Goal: Use online tool/utility: Utilize a website feature to perform a specific function

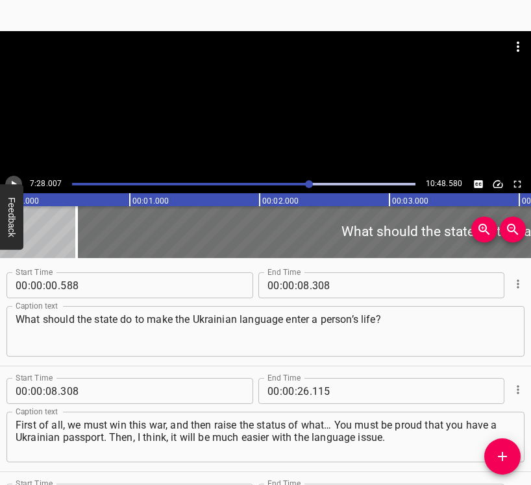
click at [12, 183] on icon "Play/Pause" at bounding box center [14, 184] width 5 height 7
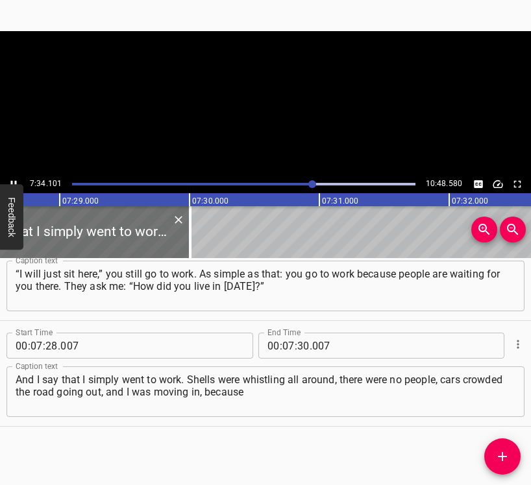
scroll to position [0, 58249]
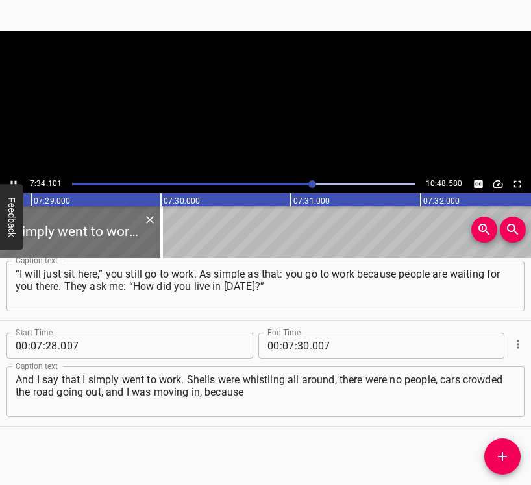
click at [13, 179] on icon "Play/Pause" at bounding box center [14, 184] width 12 height 12
click at [310, 183] on div at bounding box center [312, 184] width 8 height 8
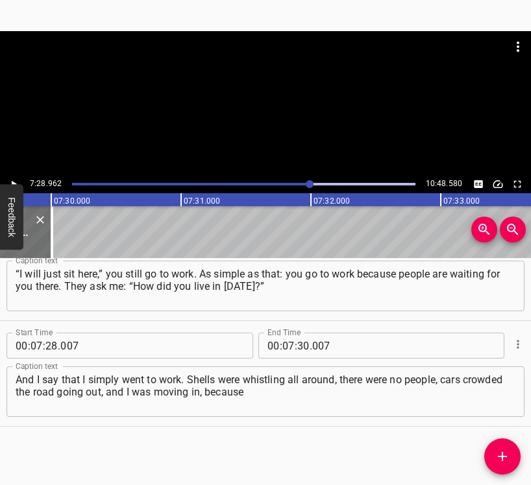
scroll to position [0, 58275]
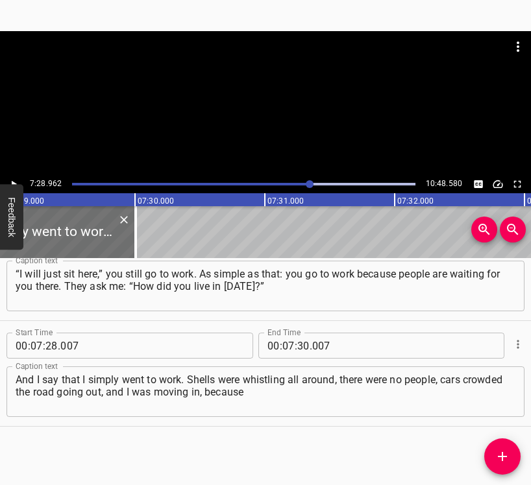
click at [14, 180] on icon "Play/Pause" at bounding box center [14, 184] width 12 height 12
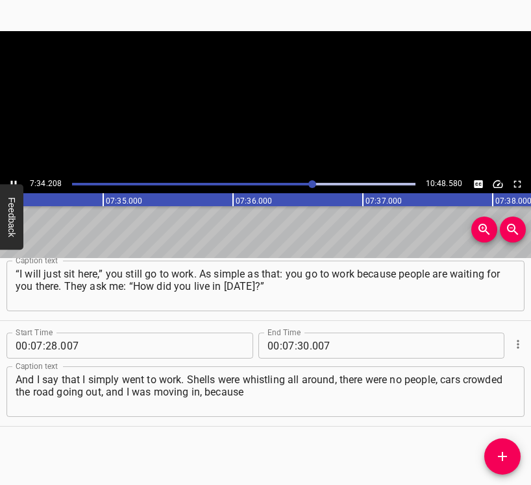
click at [14, 180] on icon "Play/Pause" at bounding box center [14, 184] width 12 height 12
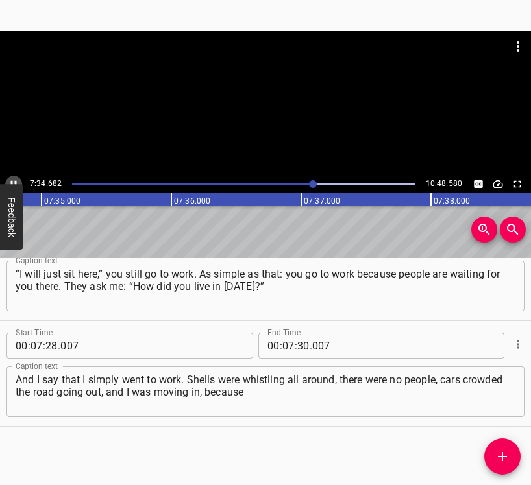
click at [14, 180] on icon "Play/Pause" at bounding box center [14, 184] width 12 height 12
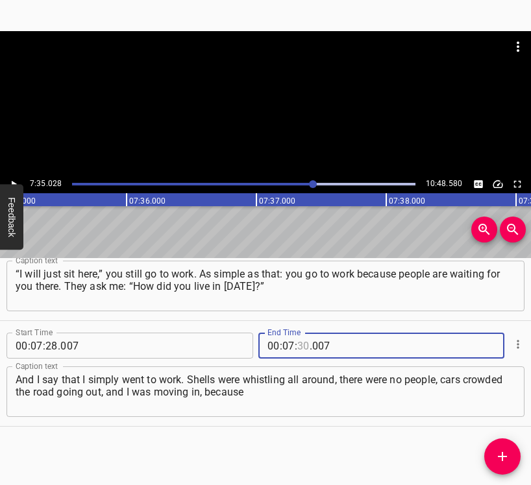
click at [300, 345] on input "number" at bounding box center [303, 346] width 12 height 26
type input "35"
type input "028"
click at [499, 453] on icon "Add Cue" at bounding box center [503, 457] width 16 height 16
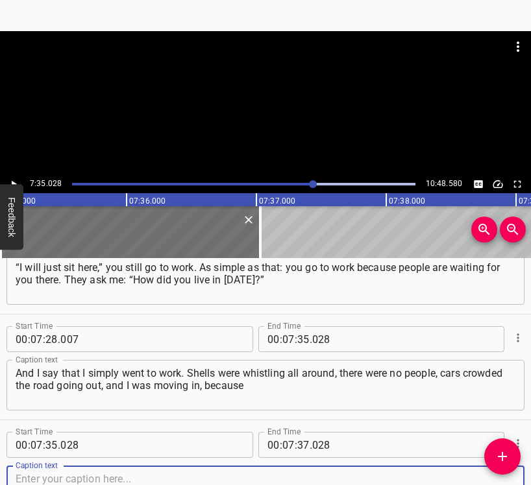
scroll to position [5123, 0]
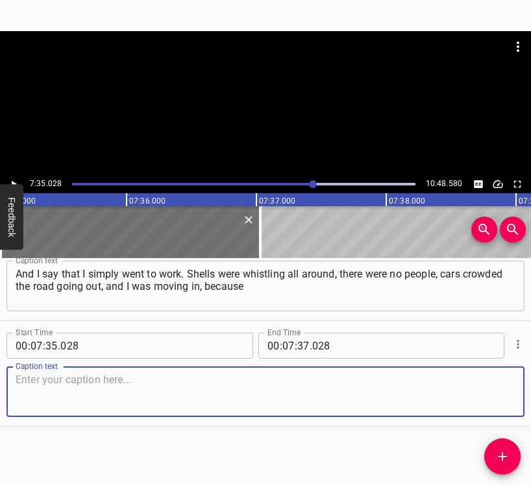
click at [489, 397] on textarea at bounding box center [266, 392] width 500 height 37
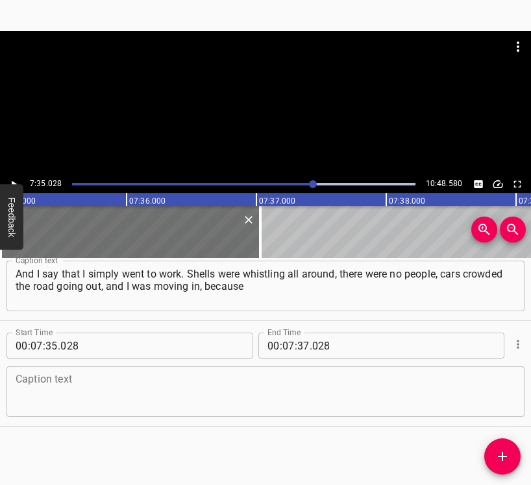
click at [45, 393] on textarea at bounding box center [266, 392] width 500 height 37
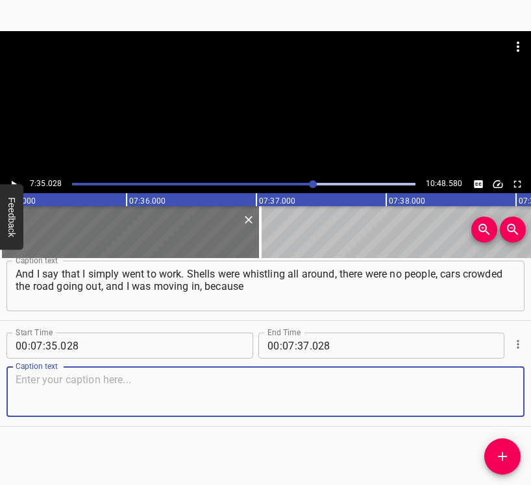
paste textarea "I live near [GEOGRAPHIC_DATA], in [GEOGRAPHIC_DATA]. I drive out – and there is…"
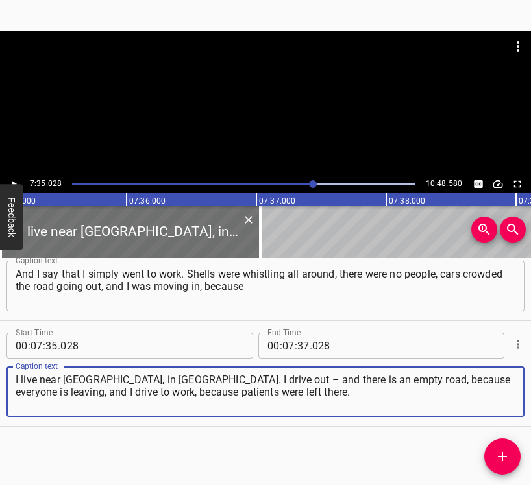
type textarea "I live near [GEOGRAPHIC_DATA], in [GEOGRAPHIC_DATA]. I drive out – and there is…"
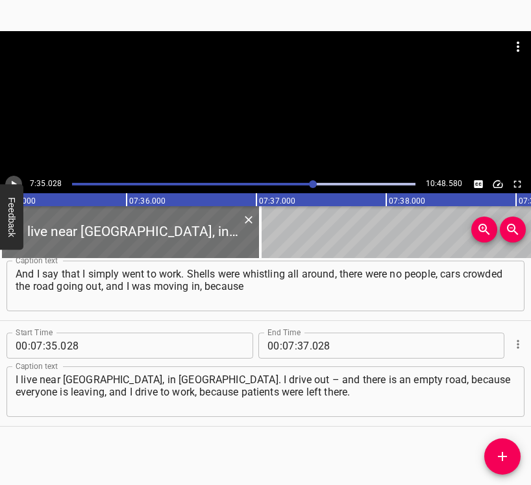
click at [10, 182] on icon "Play/Pause" at bounding box center [14, 184] width 12 height 12
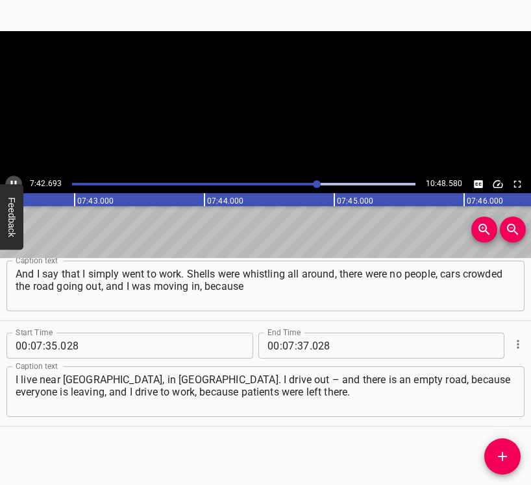
click at [10, 182] on icon "Play/Pause" at bounding box center [14, 184] width 12 height 12
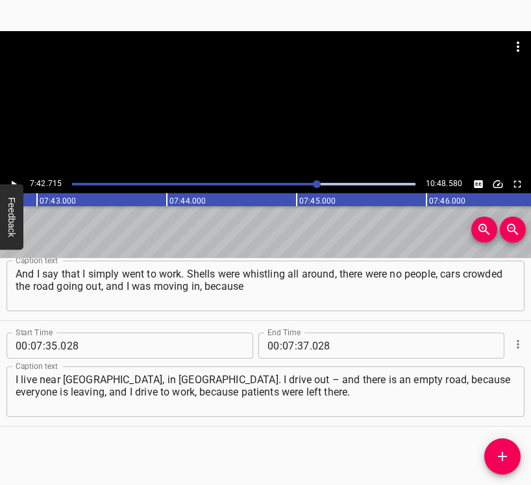
click at [10, 182] on icon "Play/Pause" at bounding box center [14, 184] width 12 height 12
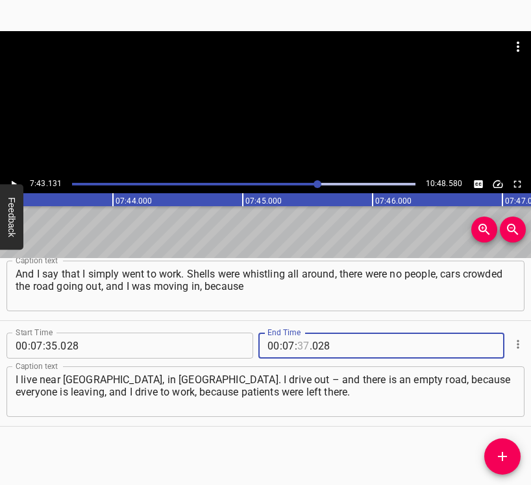
click at [299, 343] on input "number" at bounding box center [303, 346] width 12 height 26
type input "43"
type input "131"
click at [500, 450] on icon "Add Cue" at bounding box center [503, 457] width 16 height 16
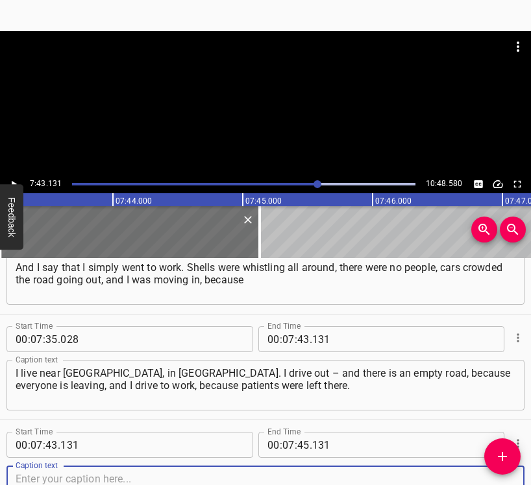
scroll to position [5229, 0]
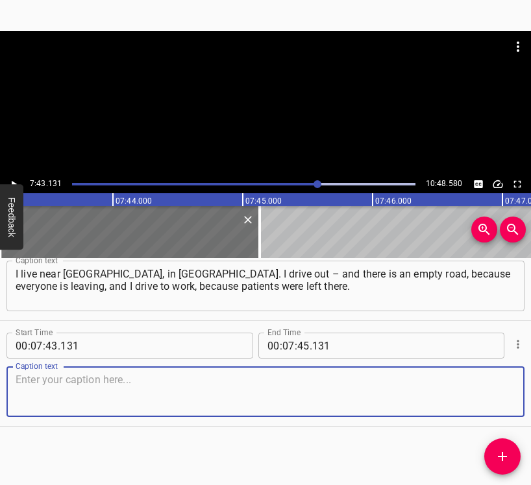
click at [489, 391] on textarea at bounding box center [266, 392] width 500 height 37
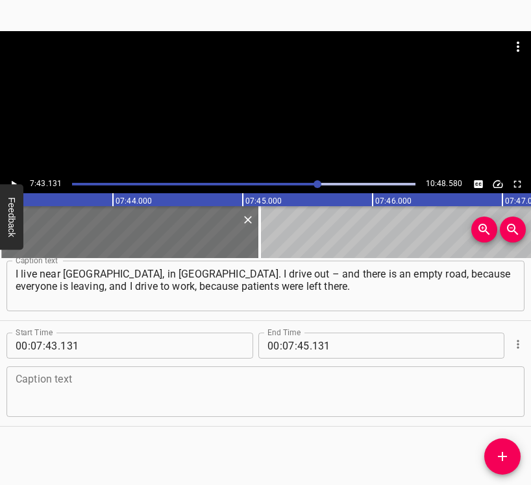
click at [151, 402] on textarea at bounding box center [266, 392] width 500 height 37
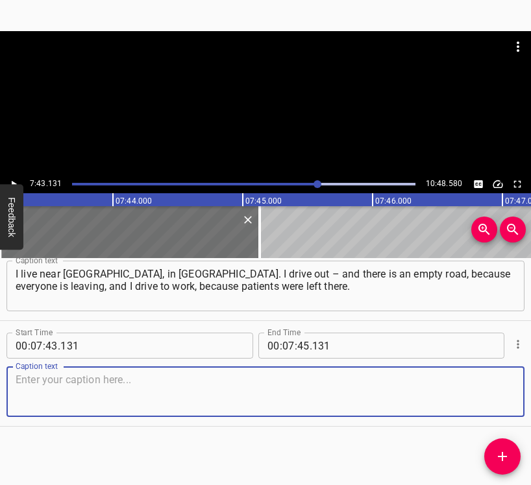
paste textarea "That is where it begins… You have lived for so many years for something. You st…"
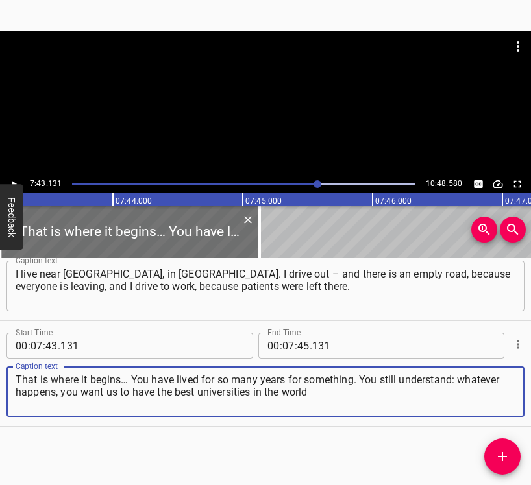
type textarea "That is where it begins… You have lived for so many years for something. You st…"
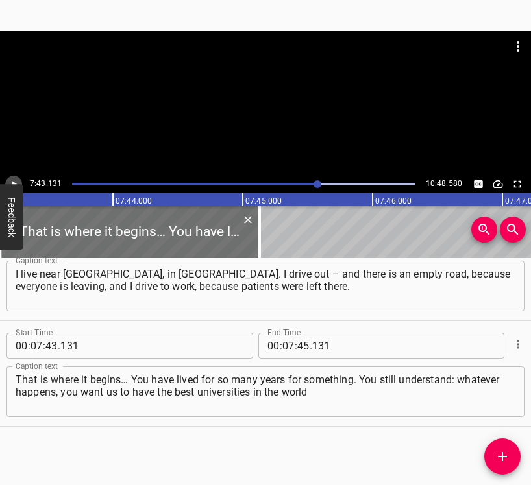
click at [10, 177] on button "Play/Pause" at bounding box center [13, 184] width 17 height 17
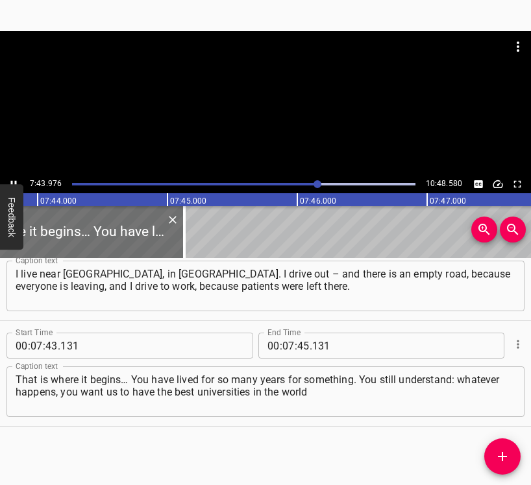
scroll to position [0, 60224]
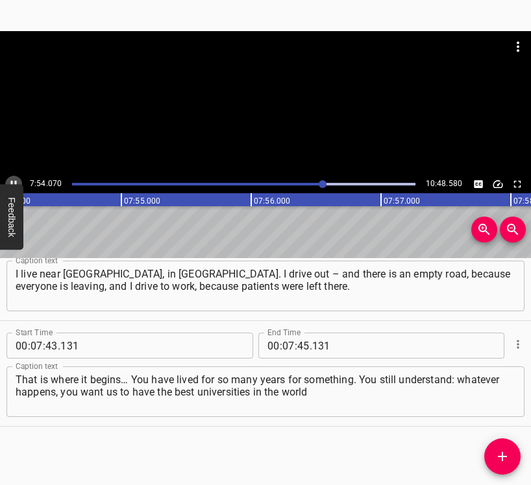
click at [15, 178] on icon "Play/Pause" at bounding box center [14, 184] width 12 height 12
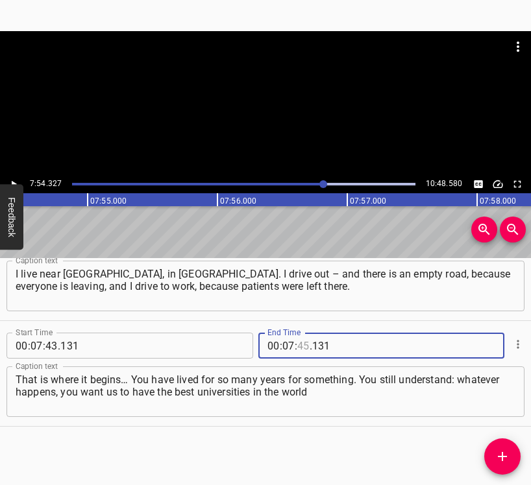
click at [297, 345] on input "number" at bounding box center [303, 346] width 12 height 26
type input "54"
type input "327"
click at [502, 456] on icon "Add Cue" at bounding box center [503, 457] width 16 height 16
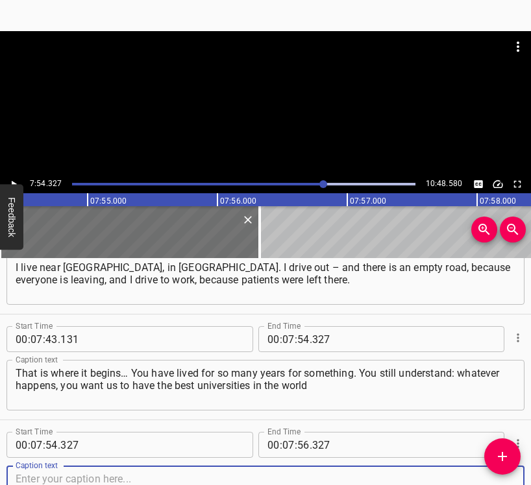
scroll to position [5335, 0]
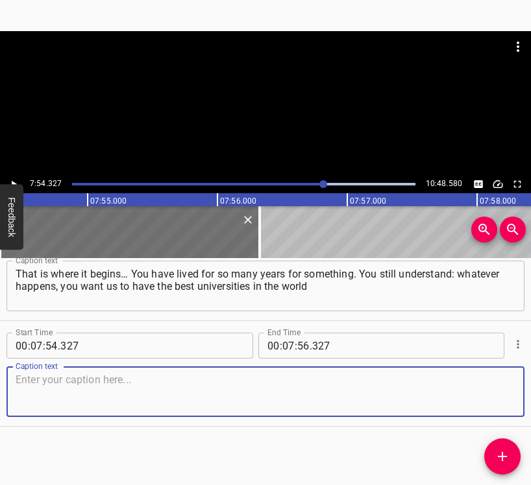
click at [485, 402] on textarea at bounding box center [266, 392] width 500 height 37
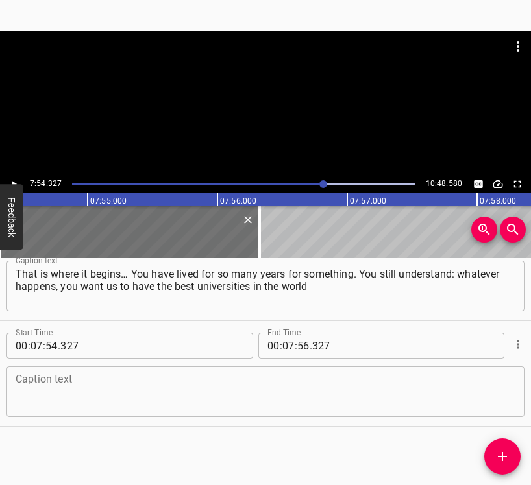
click at [104, 381] on textarea at bounding box center [266, 392] width 500 height 37
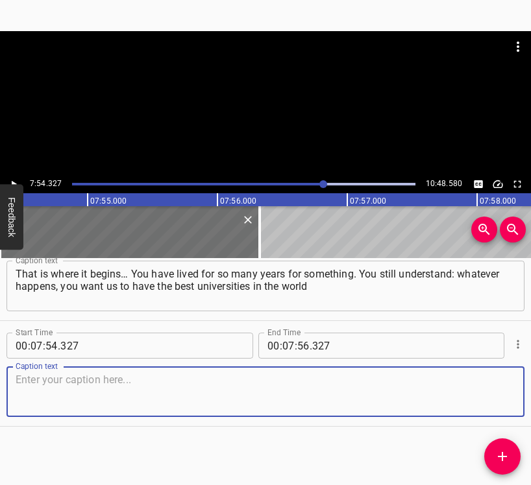
paste textarea "and for your grandchildren to study here, not to go to [GEOGRAPHIC_DATA], or [G…"
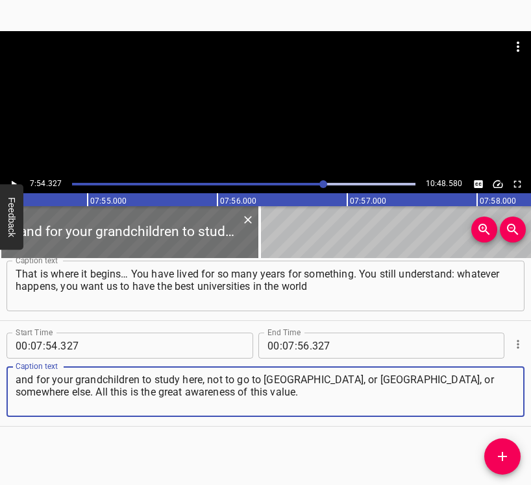
type textarea "and for your grandchildren to study here, not to go to [GEOGRAPHIC_DATA], or [G…"
click at [18, 180] on icon "Play/Pause" at bounding box center [14, 184] width 12 height 12
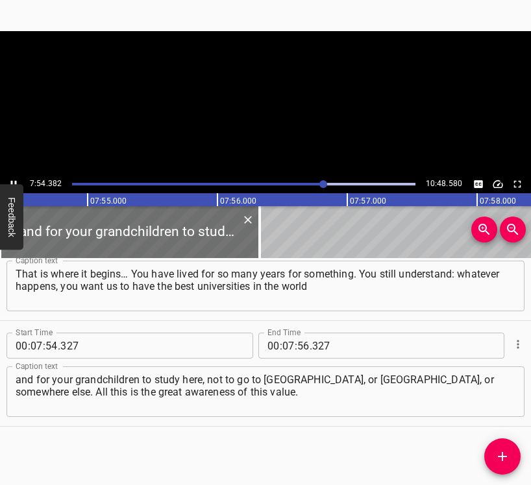
scroll to position [0, 61573]
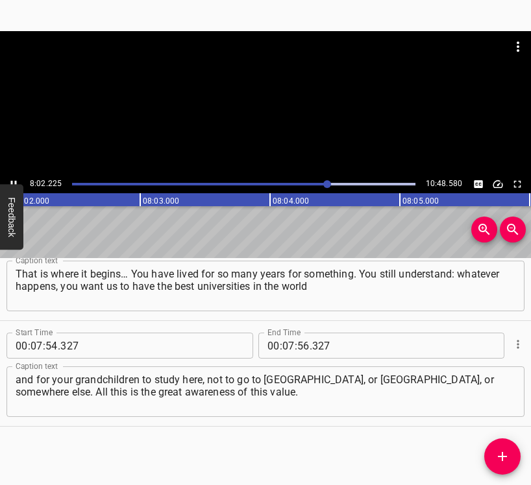
click at [11, 182] on icon "Play/Pause" at bounding box center [14, 184] width 6 height 7
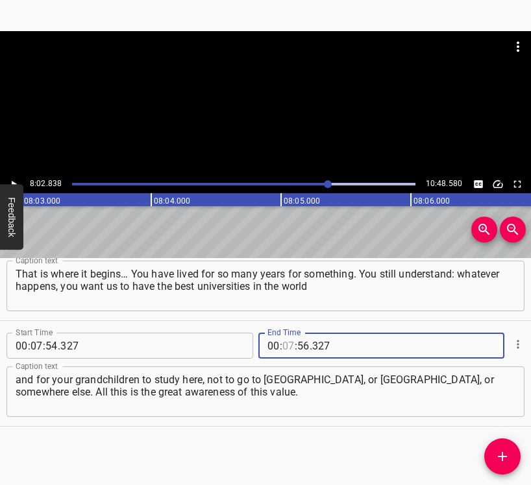
click at [288, 346] on input "number" at bounding box center [288, 346] width 12 height 26
type input "08"
type input "02"
type input "838"
click at [503, 454] on icon "Add Cue" at bounding box center [502, 456] width 9 height 9
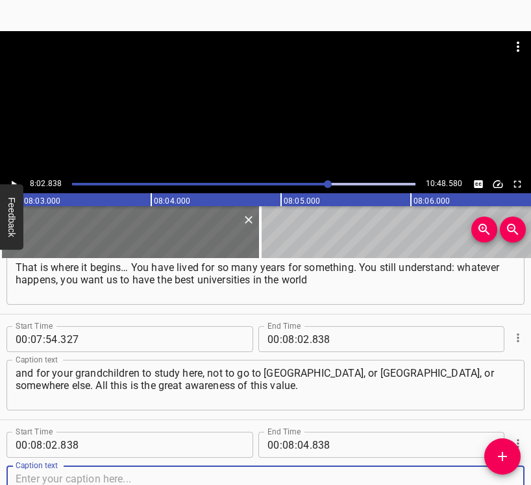
scroll to position [5441, 0]
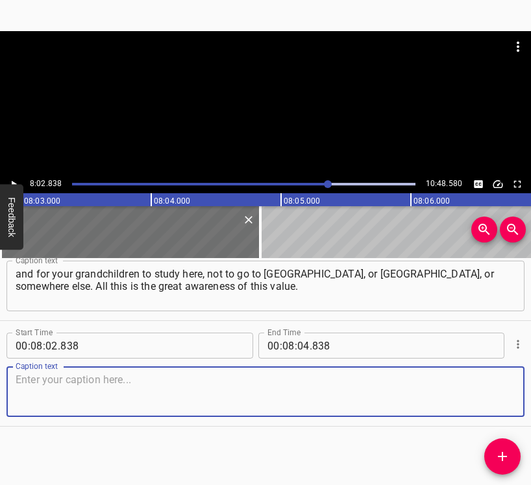
click at [498, 396] on textarea at bounding box center [266, 392] width 500 height 37
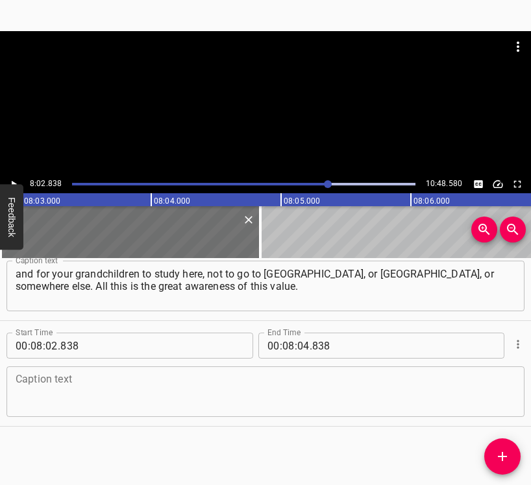
click at [95, 391] on textarea at bounding box center [266, 392] width 500 height 37
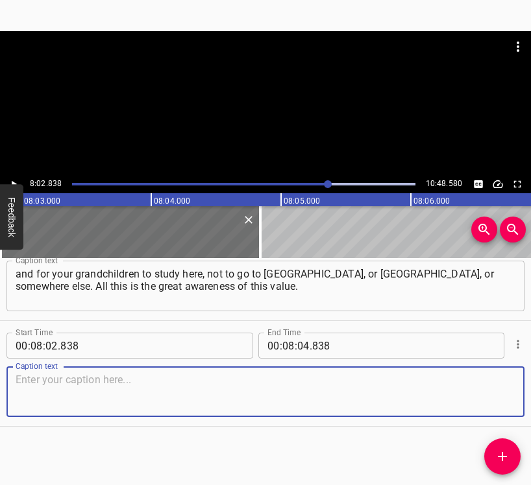
paste textarea "Then you find people like yourself, a few who did not leave when everyone was s…"
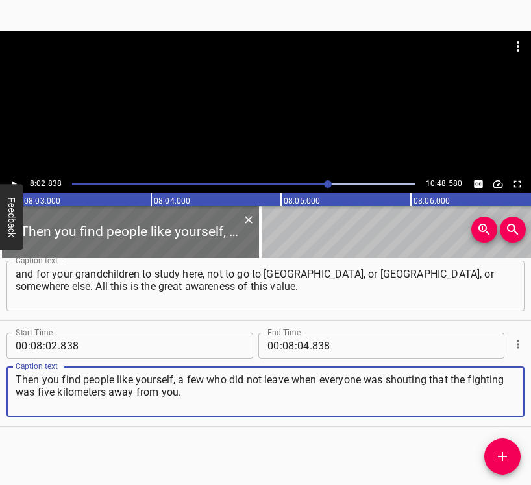
type textarea "Then you find people like yourself, a few who did not leave when everyone was s…"
click at [11, 180] on icon "Play/Pause" at bounding box center [14, 184] width 12 height 12
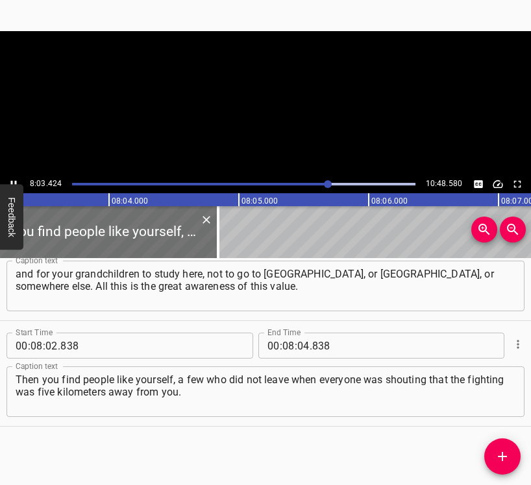
scroll to position [0, 62748]
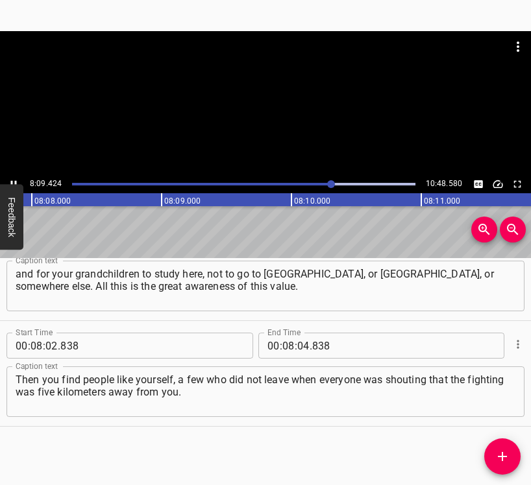
click at [14, 177] on button "Play/Pause" at bounding box center [13, 184] width 17 height 17
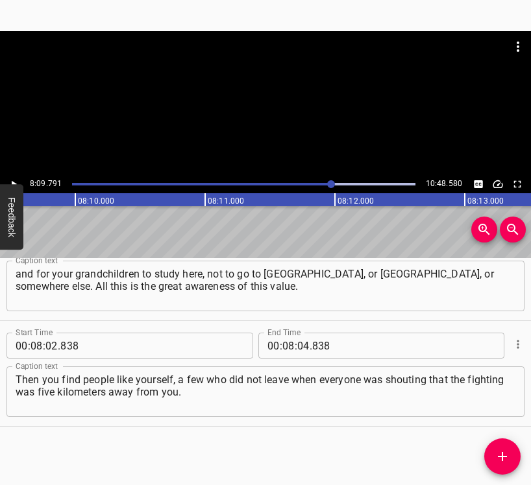
scroll to position [0, 63575]
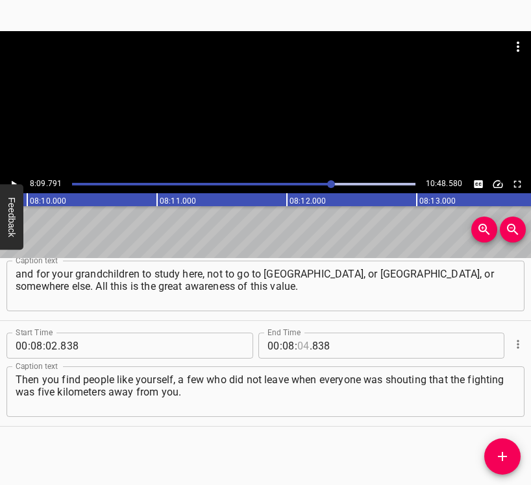
click at [298, 343] on input "number" at bounding box center [303, 346] width 12 height 26
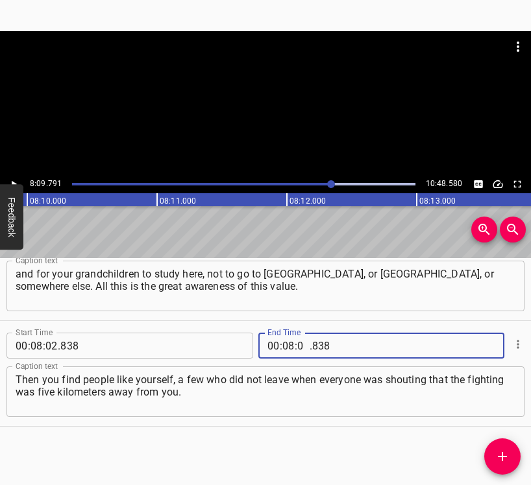
type input "09"
type input "791"
click at [497, 459] on icon "Add Cue" at bounding box center [503, 457] width 16 height 16
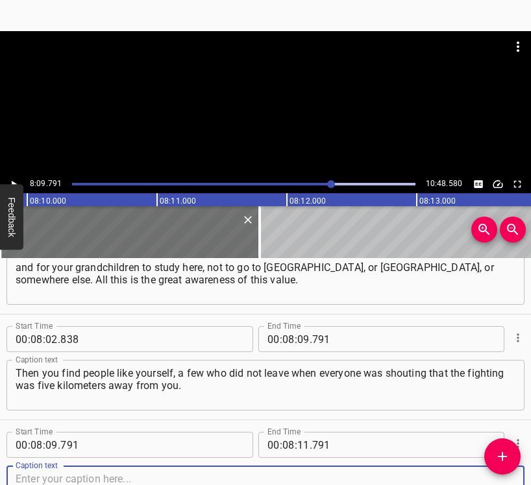
scroll to position [5546, 0]
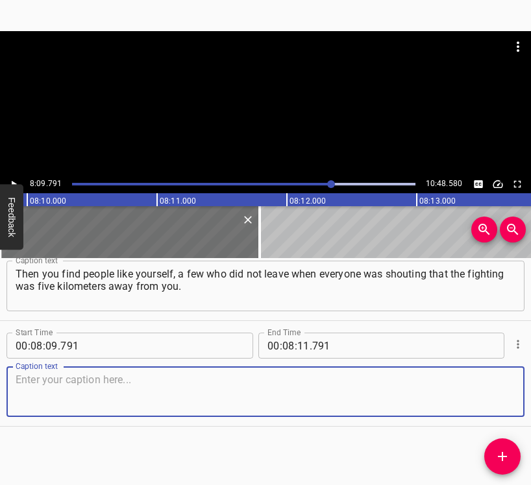
click at [476, 395] on textarea at bounding box center [266, 392] width 500 height 37
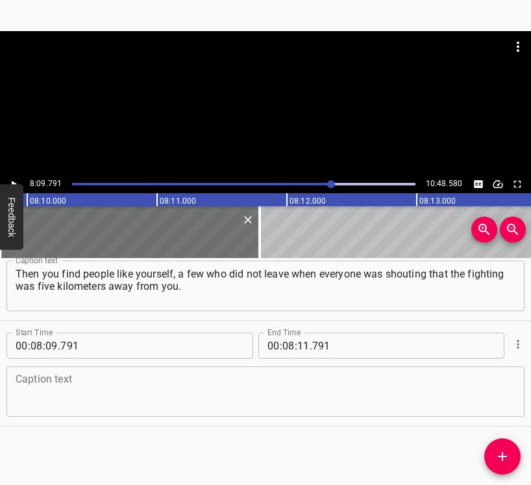
click at [199, 377] on textarea at bounding box center [266, 392] width 500 height 37
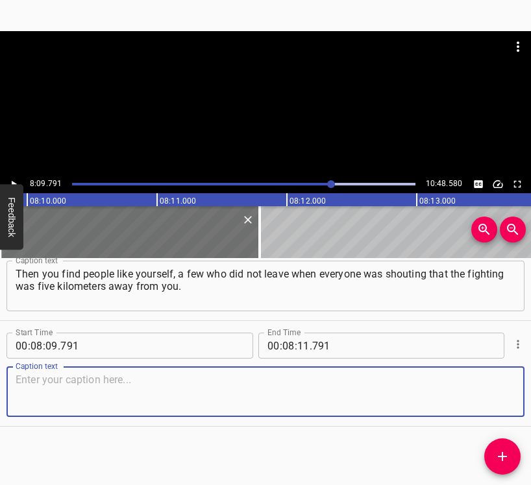
paste textarea "From the balcony you can see parachutes of a phosphorus bomb already whistling,…"
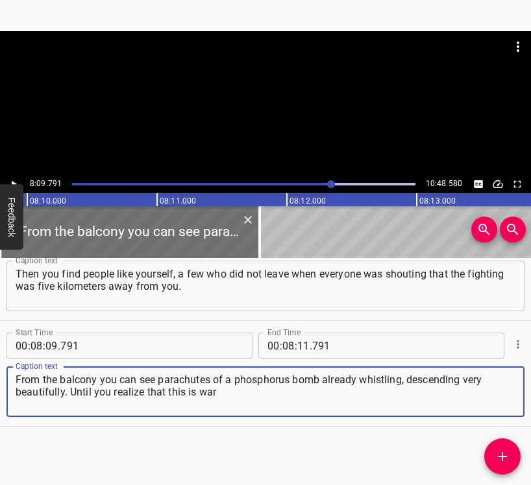
type textarea "From the balcony you can see parachutes of a phosphorus bomb already whistling,…"
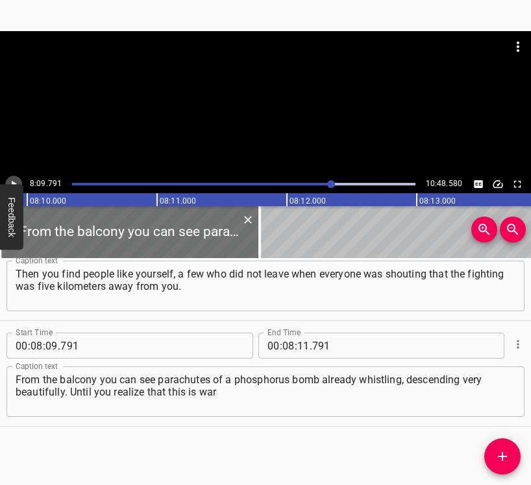
click at [10, 182] on icon "Play/Pause" at bounding box center [14, 184] width 12 height 12
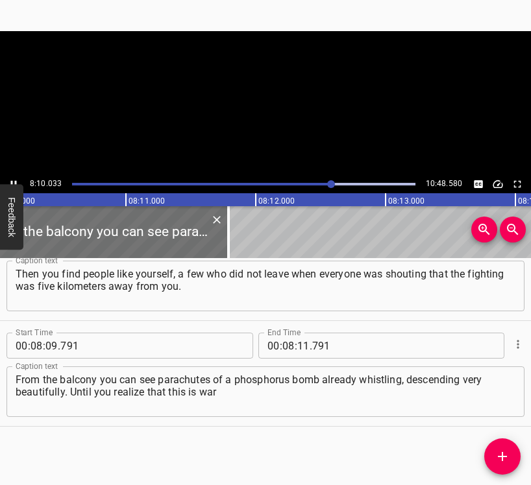
scroll to position [0, 63639]
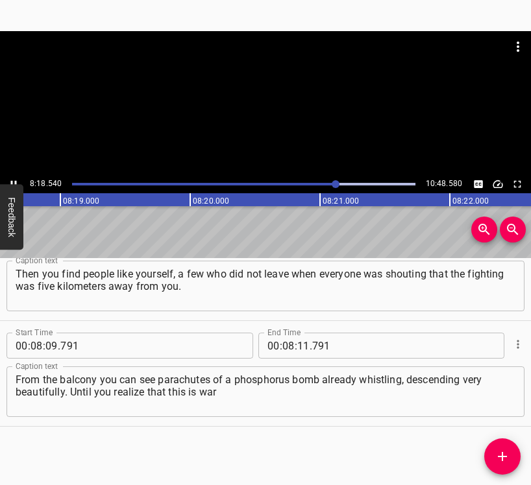
click at [12, 178] on button "Play/Pause" at bounding box center [13, 184] width 17 height 17
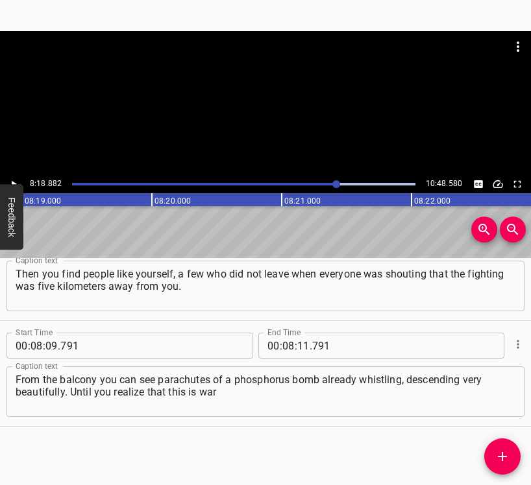
scroll to position [0, 64755]
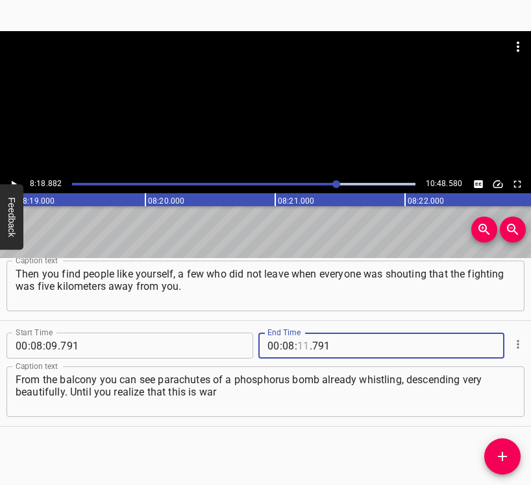
click at [299, 343] on input "number" at bounding box center [303, 346] width 12 height 26
type input "18"
type input "882"
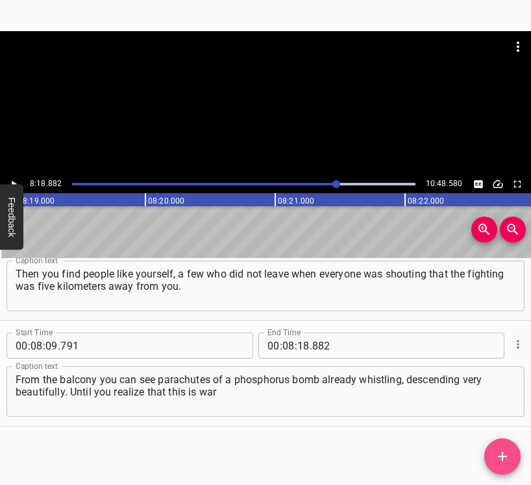
click at [509, 456] on icon "Add Cue" at bounding box center [503, 457] width 16 height 16
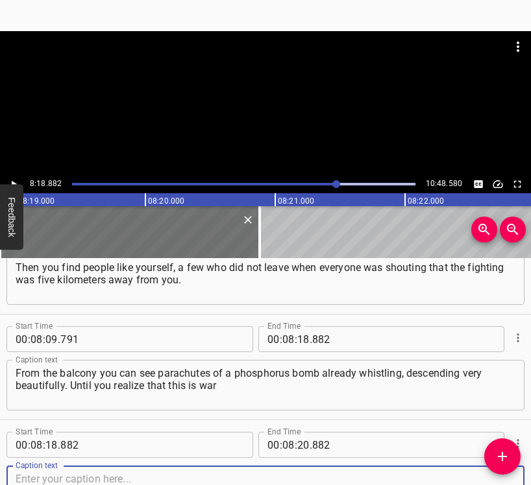
scroll to position [5652, 0]
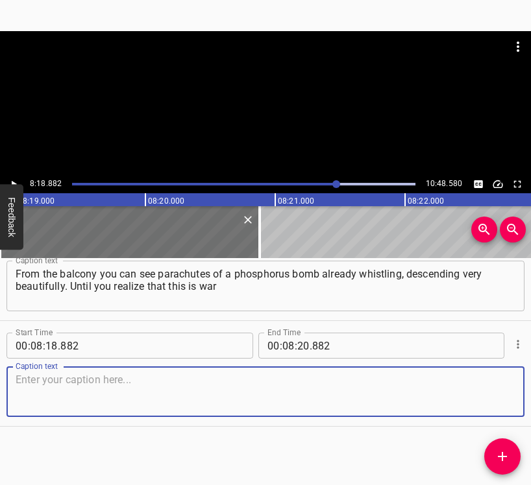
click at [488, 401] on textarea at bounding box center [266, 392] width 500 height 37
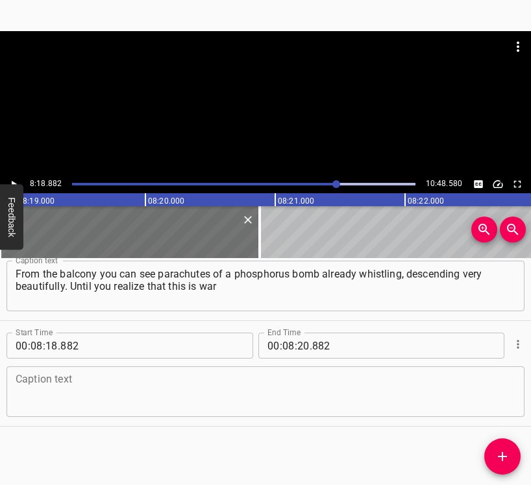
click at [67, 396] on textarea at bounding box center [266, 392] width 500 height 37
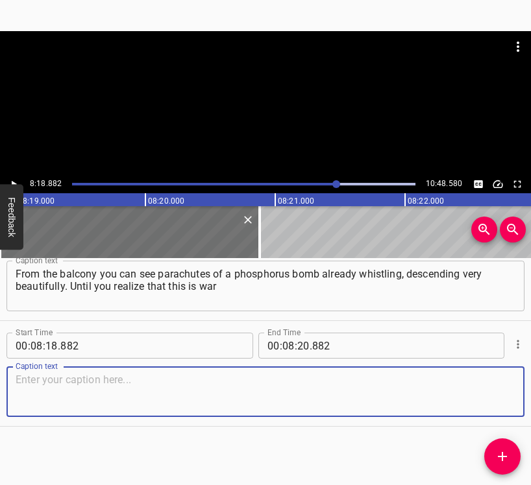
paste textarea "and the roar has not yet reached you, it the bomb is slowly descending… And tho…"
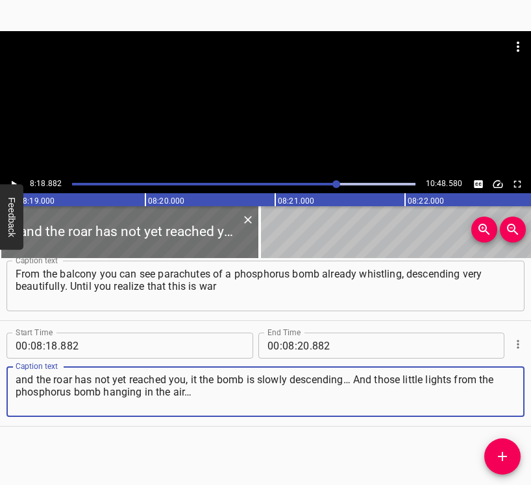
type textarea "and the roar has not yet reached you, it the bomb is slowly descending… And tho…"
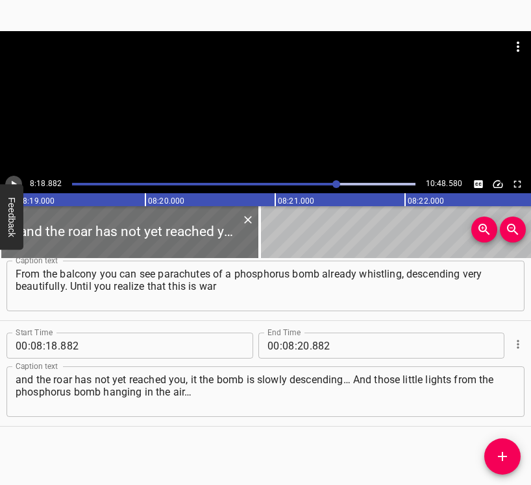
click at [18, 182] on icon "Play/Pause" at bounding box center [14, 184] width 12 height 12
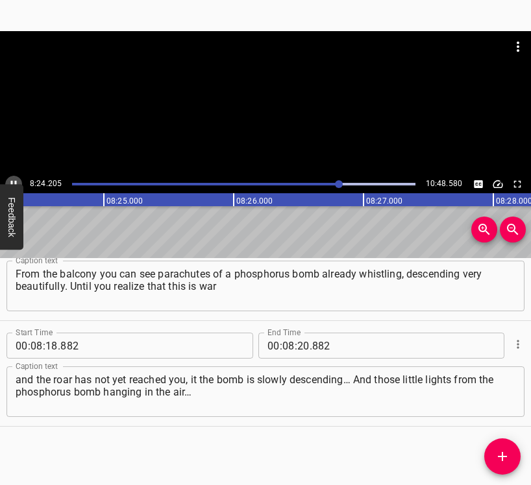
click at [10, 178] on icon "Play/Pause" at bounding box center [14, 184] width 12 height 12
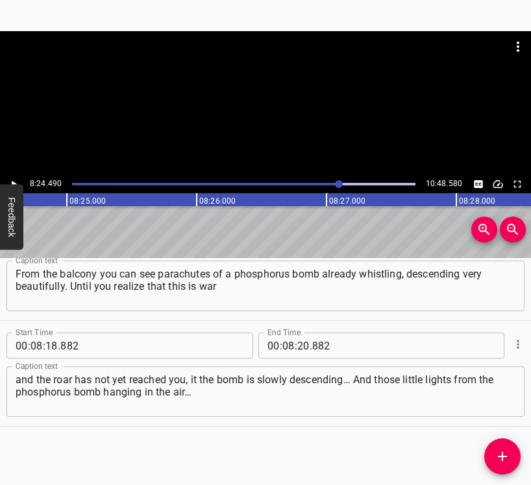
scroll to position [0, 65483]
click at [299, 348] on input "number" at bounding box center [303, 346] width 12 height 26
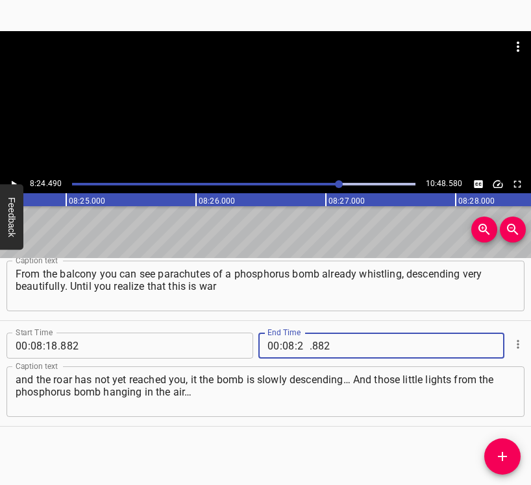
type input "24"
type input "7"
type input "882"
type input "24"
type input "490"
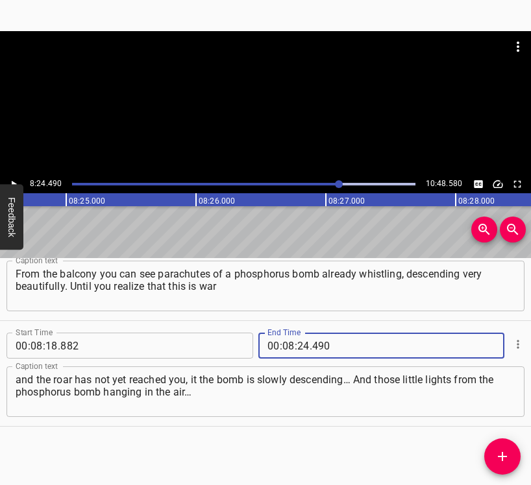
click at [510, 459] on span "Add Cue" at bounding box center [502, 457] width 36 height 16
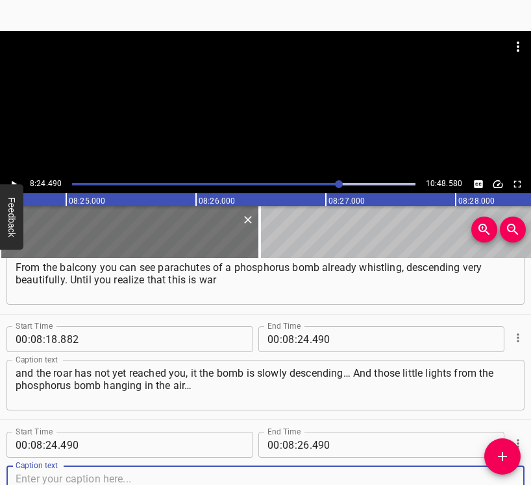
scroll to position [5758, 0]
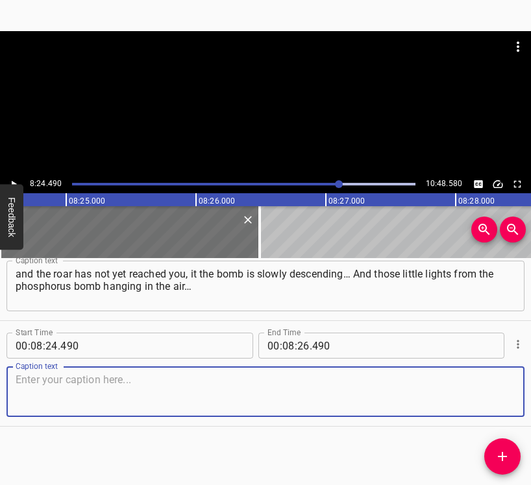
click at [472, 381] on textarea at bounding box center [266, 392] width 500 height 37
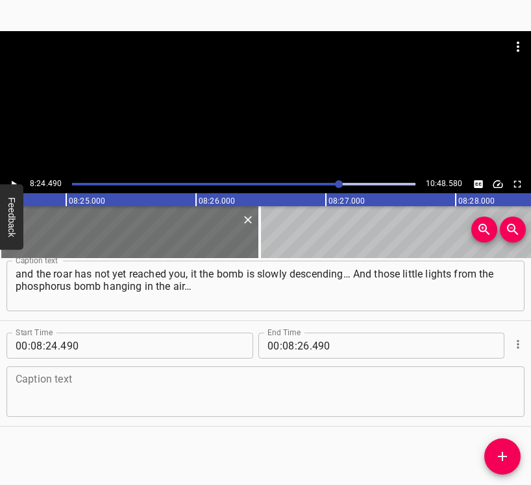
click at [64, 394] on textarea at bounding box center [266, 392] width 500 height 37
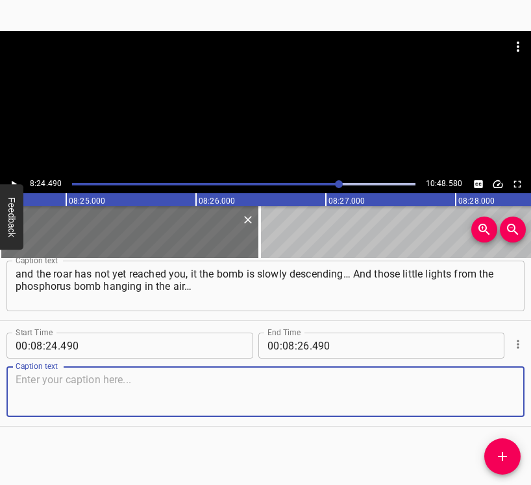
paste textarea "They tell me: “Leave!” and my wife also shouts that we need to leave. And I say…"
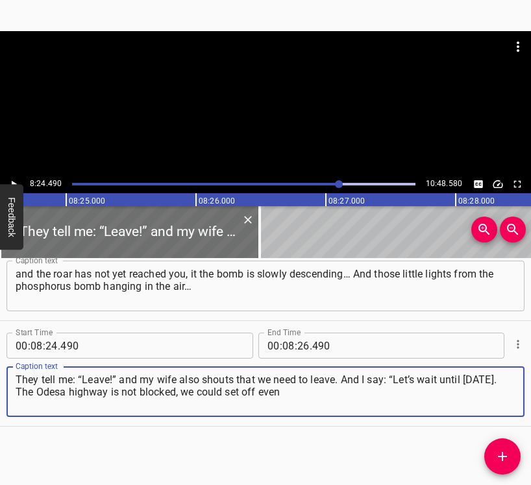
type textarea "They tell me: “Leave!” and my wife also shouts that we need to leave. And I say…"
click at [14, 180] on icon "Play/Pause" at bounding box center [14, 184] width 12 height 12
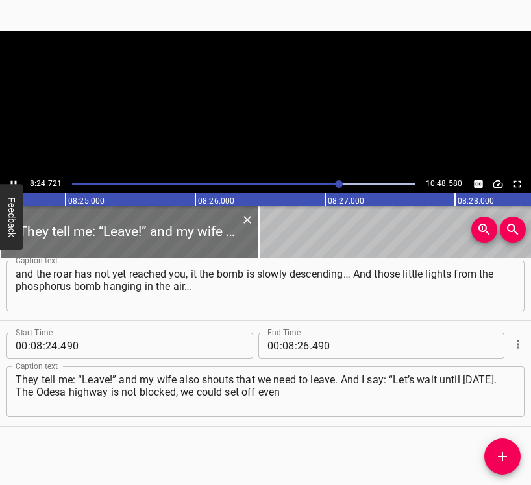
scroll to position [0, 65513]
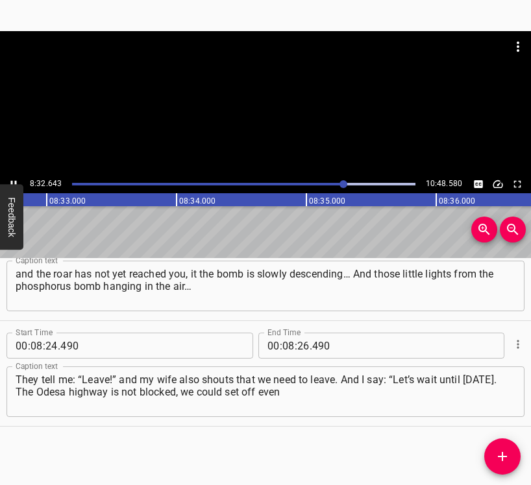
click at [12, 182] on icon "Play/Pause" at bounding box center [14, 184] width 6 height 7
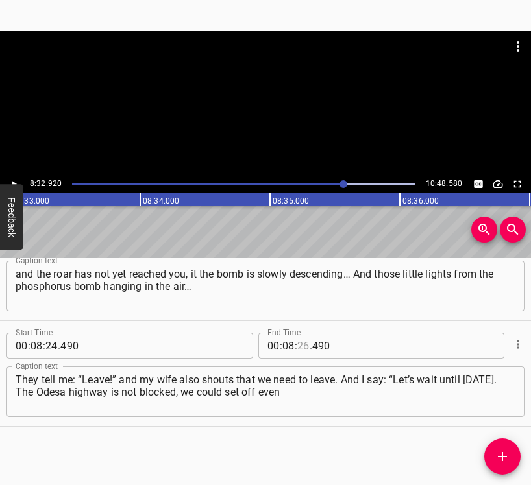
click at [300, 347] on input "number" at bounding box center [303, 346] width 12 height 26
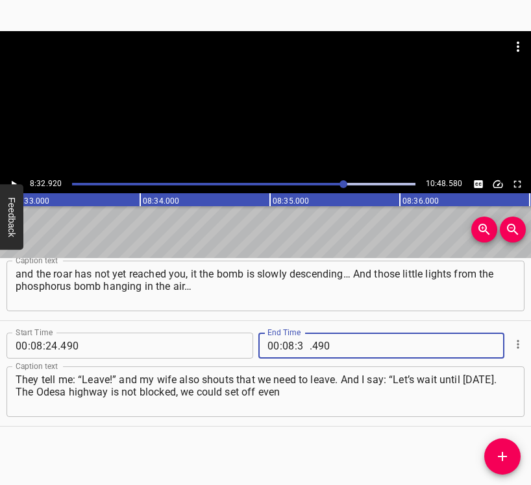
type input "32"
type input "920"
click at [500, 460] on icon "Add Cue" at bounding box center [503, 457] width 16 height 16
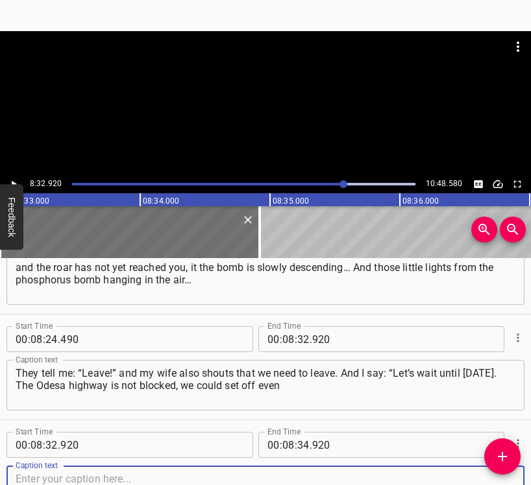
scroll to position [5864, 0]
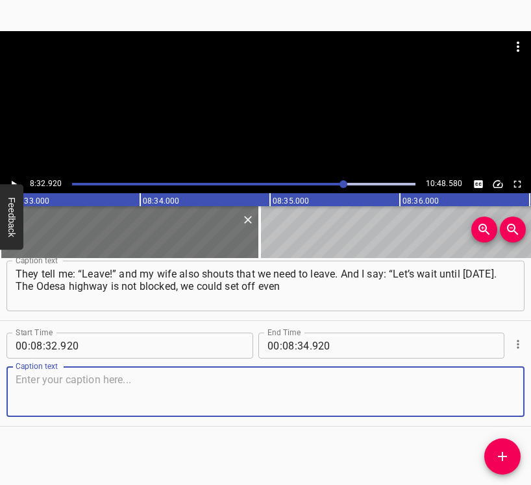
click at [496, 399] on textarea at bounding box center [266, 392] width 500 height 37
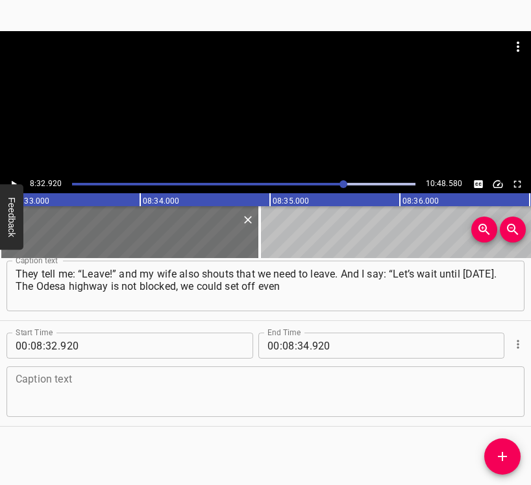
click at [184, 391] on textarea at bounding box center [266, 392] width 500 height 37
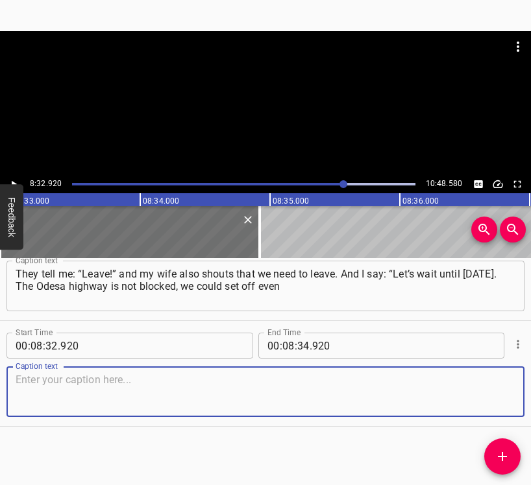
paste textarea "in the middle of the night.” I poured some fuel into the tank, since there was …"
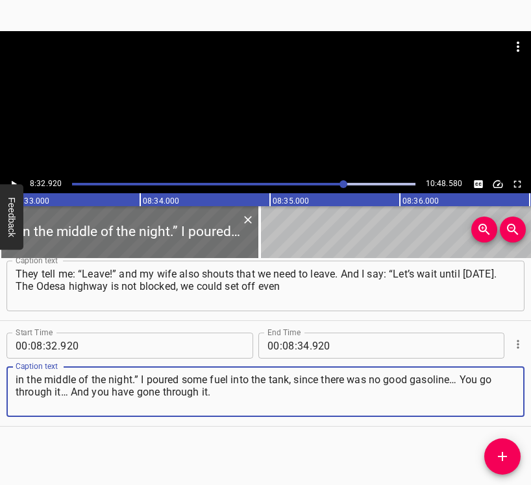
type textarea "in the middle of the night.” I poured some fuel into the tank, since there was …"
click at [12, 178] on button "Play/Pause" at bounding box center [13, 184] width 17 height 17
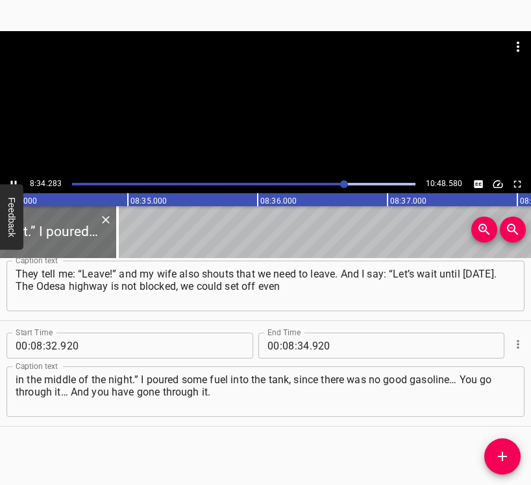
scroll to position [0, 66754]
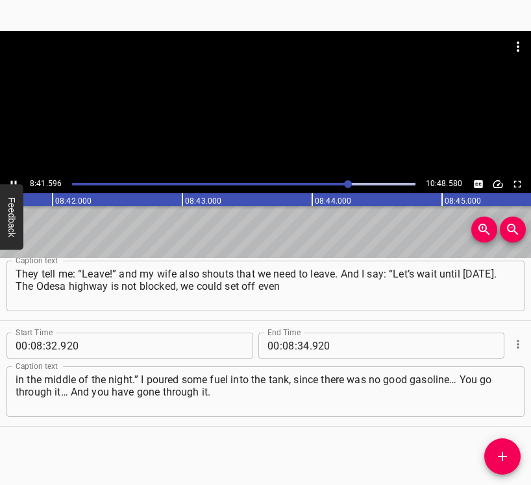
click at [14, 180] on icon "Play/Pause" at bounding box center [14, 184] width 12 height 12
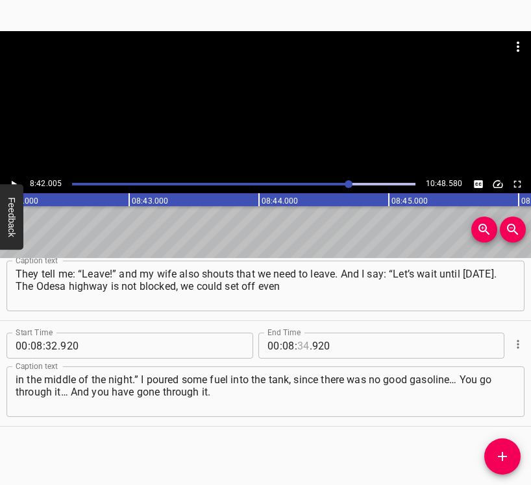
click at [301, 345] on input "number" at bounding box center [303, 346] width 12 height 26
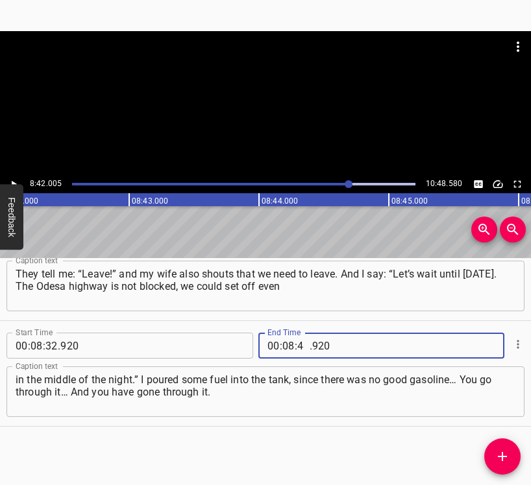
type input "42"
type input "005"
click at [502, 452] on icon "Add Cue" at bounding box center [503, 457] width 16 height 16
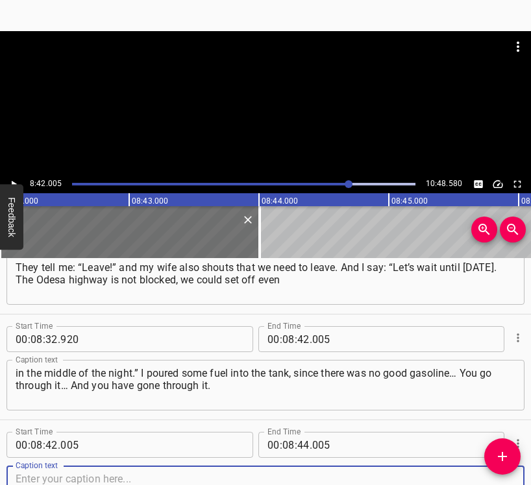
scroll to position [5970, 0]
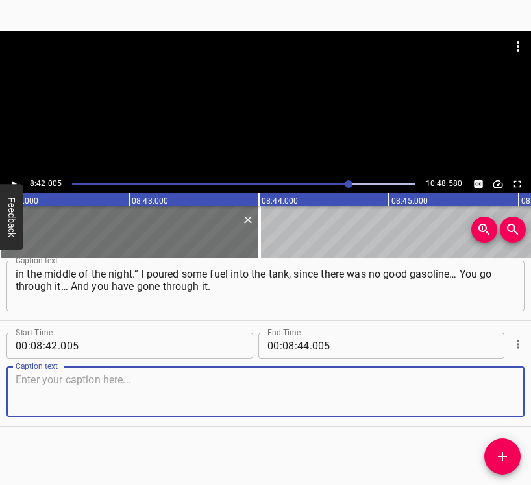
click at [483, 389] on textarea at bounding box center [266, 392] width 500 height 37
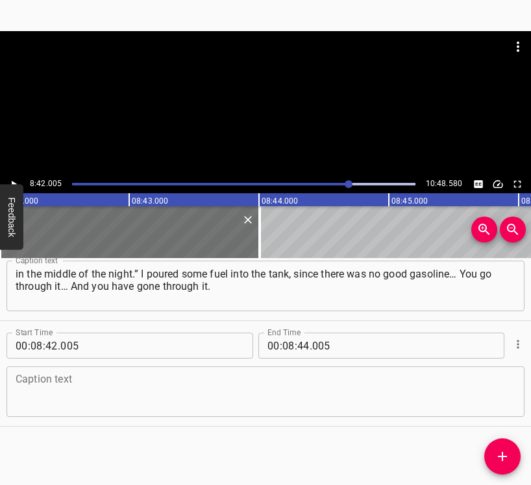
click at [58, 400] on textarea at bounding box center [266, 392] width 500 height 37
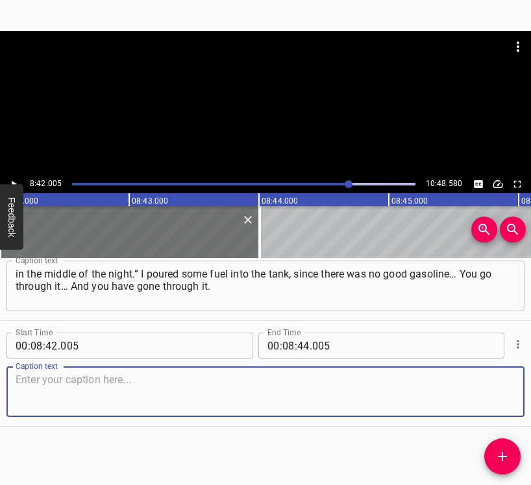
paste textarea "You find people like yourself. You call someone and ask: “How are you?” and the…"
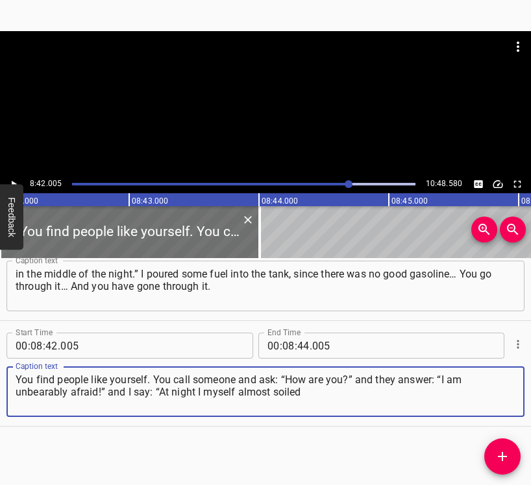
type textarea "You find people like yourself. You call someone and ask: “How are you?” and the…"
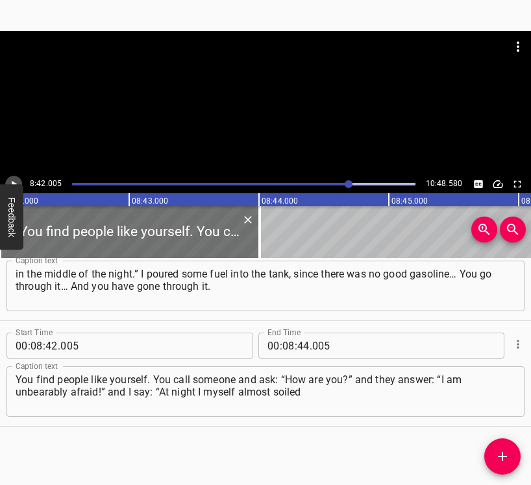
click at [14, 181] on icon "Play/Pause" at bounding box center [14, 184] width 12 height 12
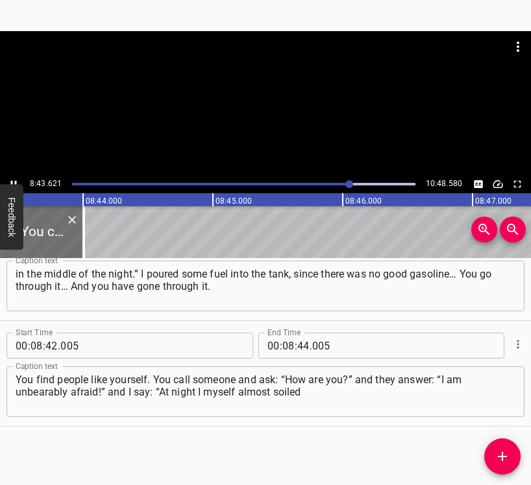
scroll to position [0, 67959]
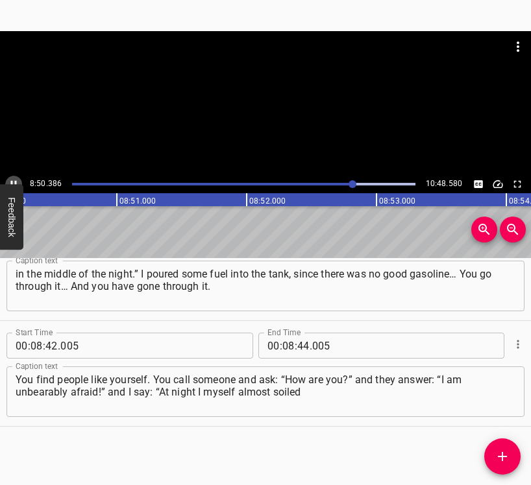
click at [15, 178] on icon "Play/Pause" at bounding box center [14, 184] width 12 height 12
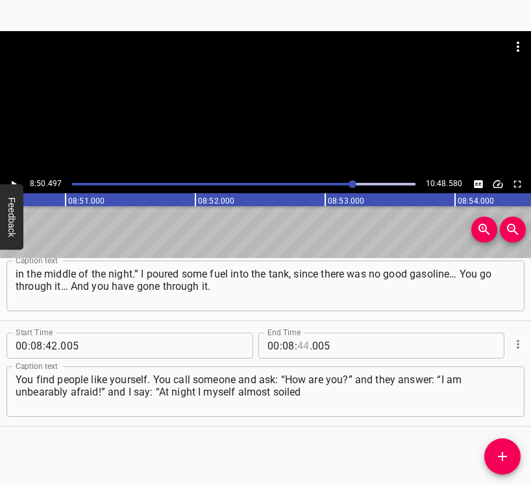
click at [300, 341] on input "number" at bounding box center [303, 346] width 12 height 26
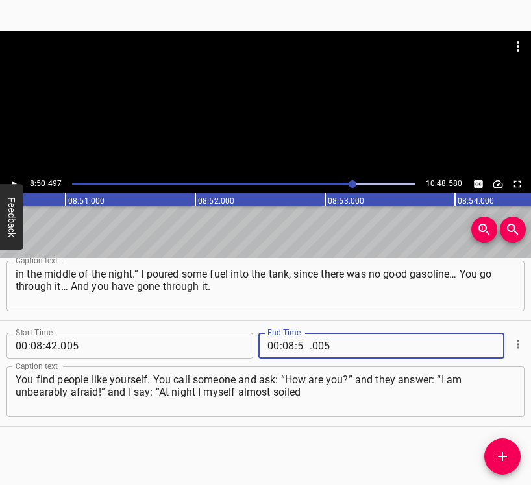
type input "50"
type input "497"
click at [493, 456] on span "Add Cue" at bounding box center [502, 457] width 36 height 16
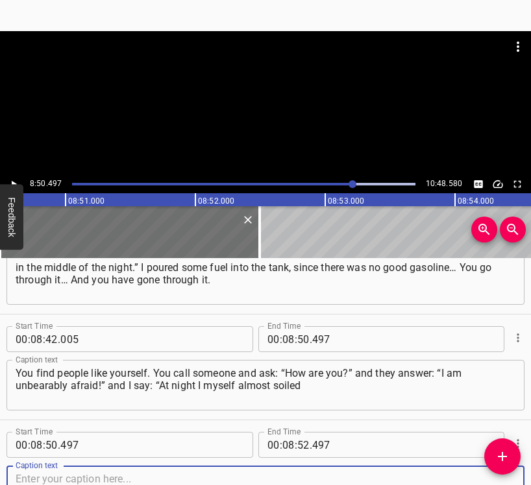
scroll to position [6075, 0]
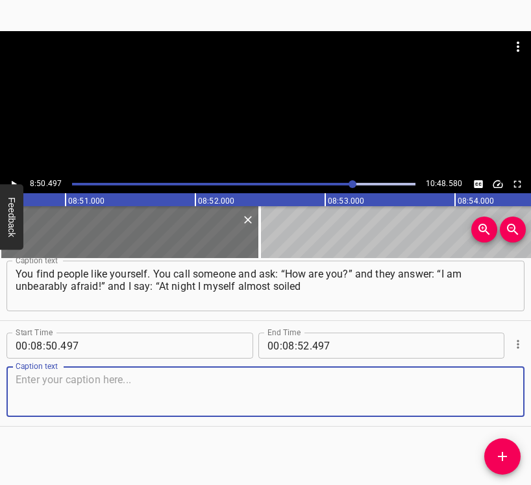
click at [472, 389] on textarea at bounding box center [266, 392] width 500 height 37
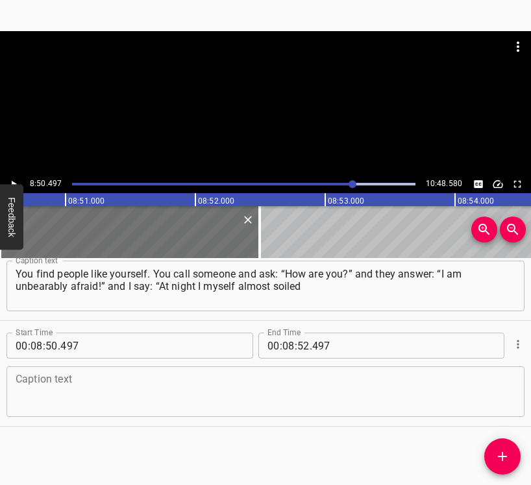
click at [32, 384] on textarea at bounding box center [266, 392] width 500 height 37
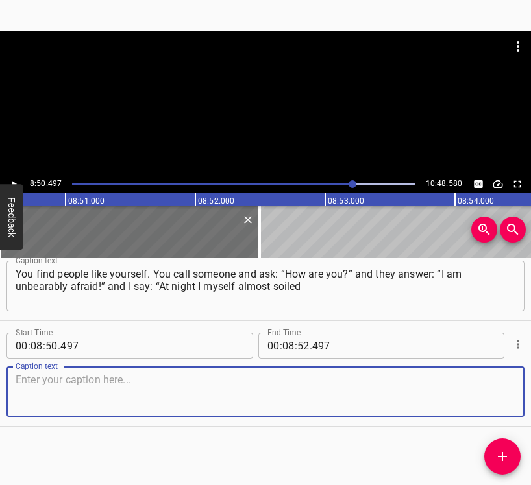
paste textarea "my pants from what was happening.” And it gets easier for you knowing there are…"
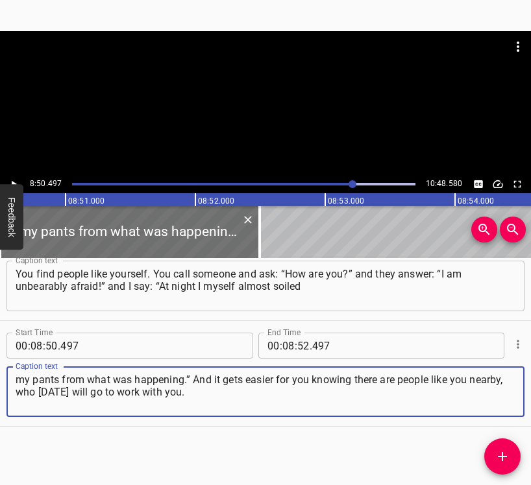
type textarea "my pants from what was happening.” And it gets easier for you knowing there are…"
click at [9, 180] on icon "Play/Pause" at bounding box center [14, 184] width 12 height 12
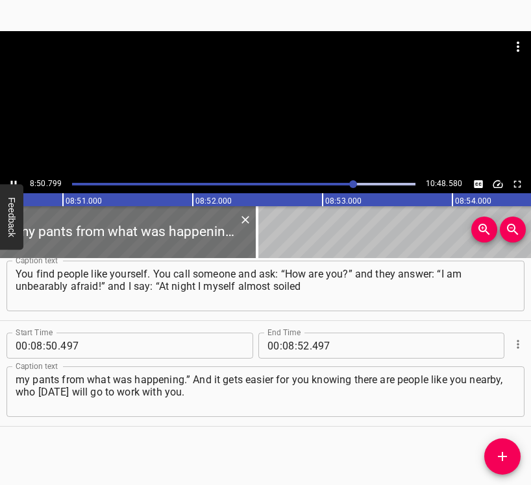
scroll to position [0, 68896]
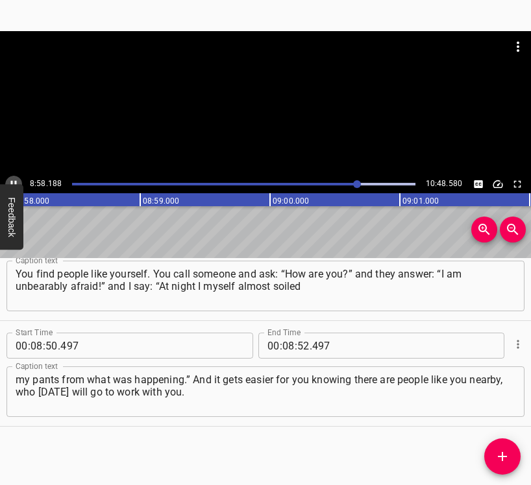
click at [12, 179] on icon "Play/Pause" at bounding box center [14, 184] width 12 height 12
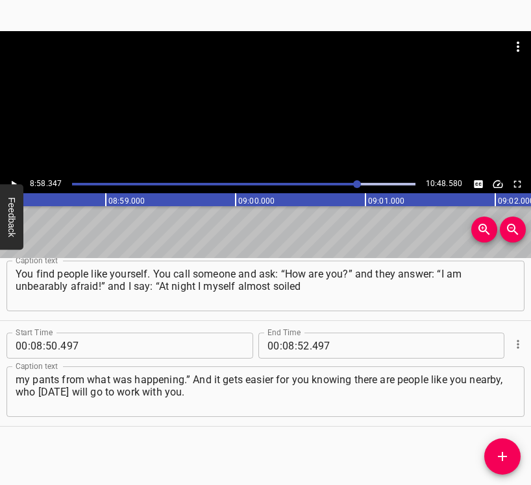
scroll to position [0, 69877]
click at [302, 349] on input "number" at bounding box center [303, 346] width 12 height 26
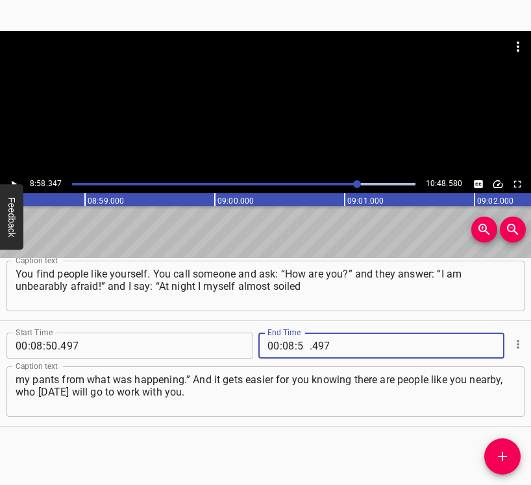
type input "58"
type input "347"
click at [500, 458] on icon "Add Cue" at bounding box center [503, 457] width 16 height 16
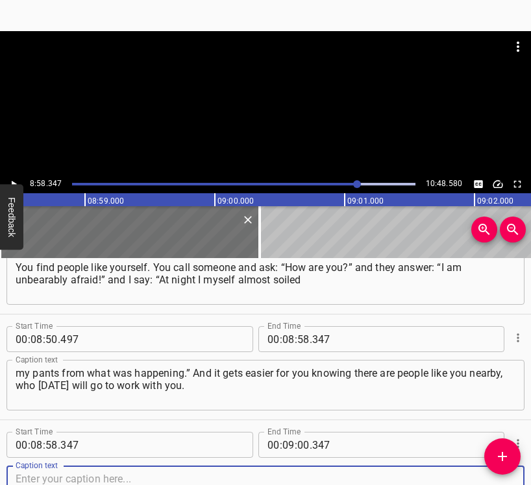
scroll to position [6181, 0]
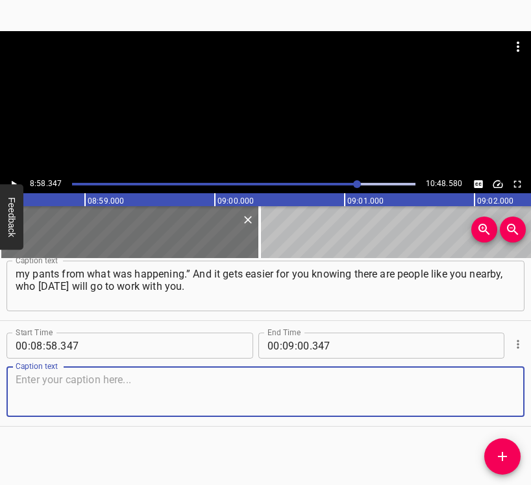
click at [500, 396] on textarea at bounding box center [266, 392] width 500 height 37
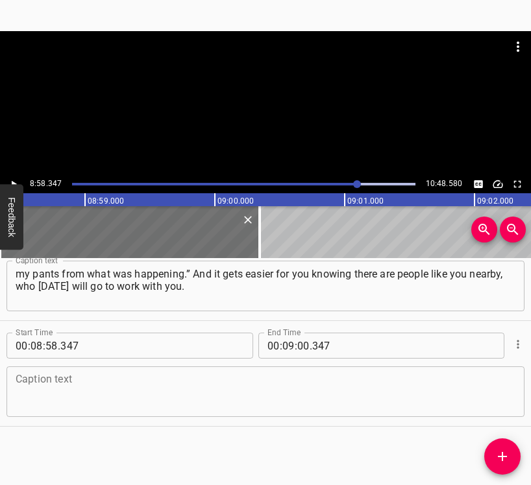
click at [191, 385] on textarea at bounding box center [266, 392] width 500 height 37
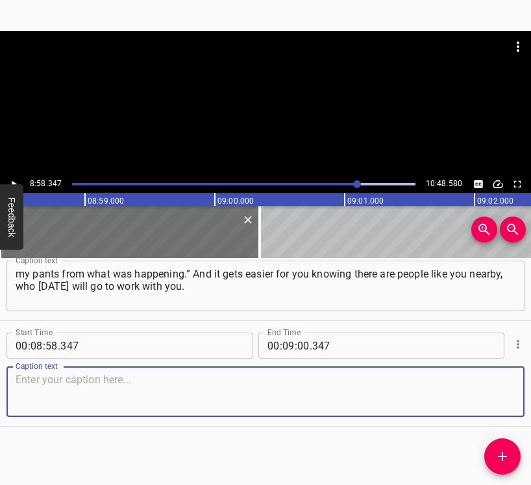
paste textarea "And you will meet them, and there will be roaring, and we will be dragging pati…"
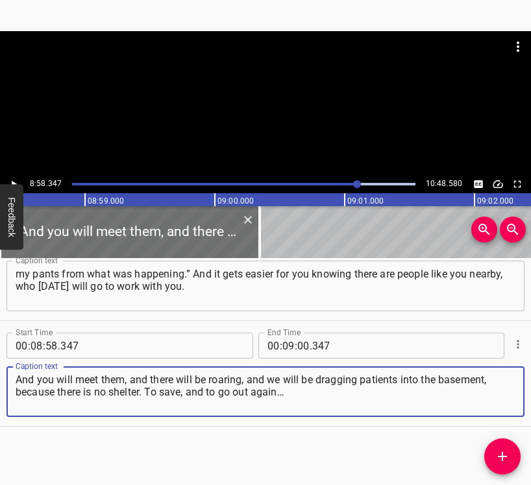
type textarea "And you will meet them, and there will be roaring, and we will be dragging pati…"
click at [11, 181] on icon "Play/Pause" at bounding box center [14, 184] width 12 height 12
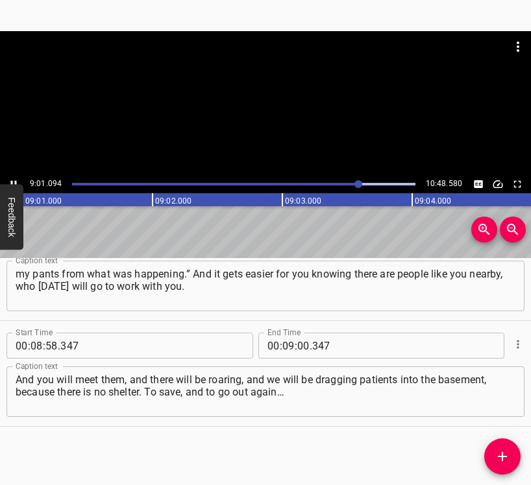
scroll to position [0, 70234]
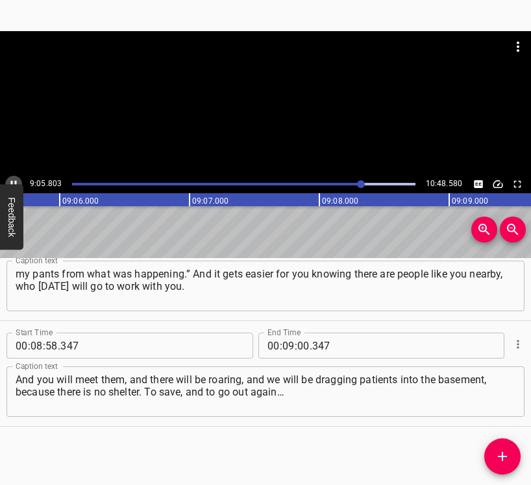
click at [13, 180] on icon "Play/Pause" at bounding box center [14, 184] width 12 height 12
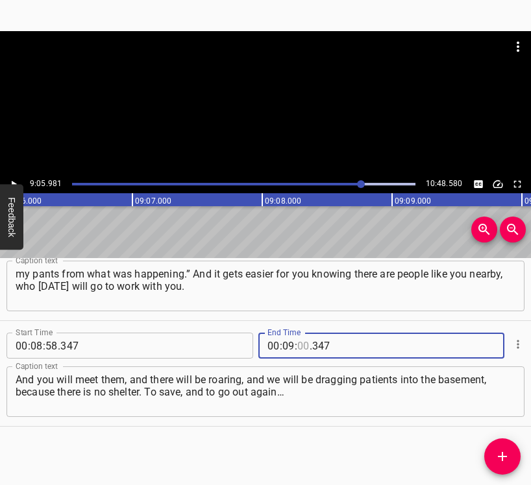
click at [300, 345] on input "number" at bounding box center [303, 346] width 12 height 26
type input "05"
type input "981"
click at [499, 458] on icon "Add Cue" at bounding box center [502, 456] width 9 height 9
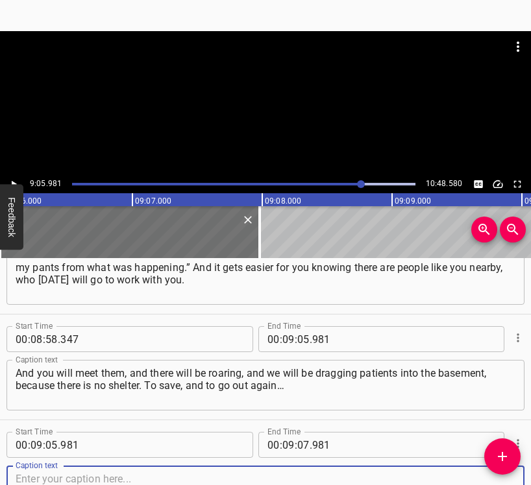
scroll to position [6287, 0]
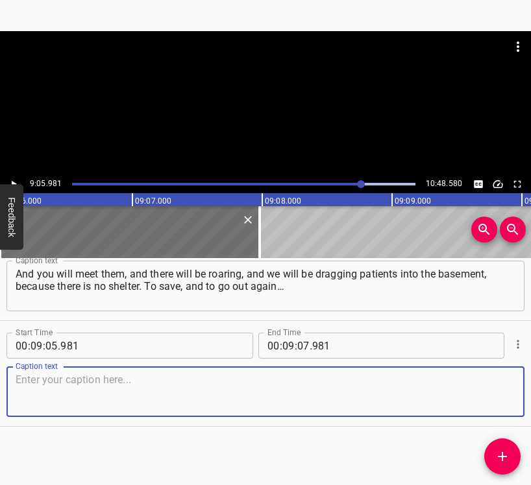
drag, startPoint x: 497, startPoint y: 403, endPoint x: 527, endPoint y: 394, distance: 31.2
click at [497, 402] on textarea at bounding box center [266, 392] width 500 height 37
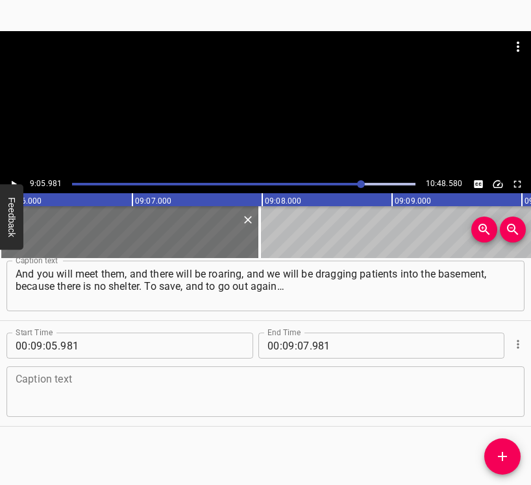
click at [225, 398] on textarea at bounding box center [266, 392] width 500 height 37
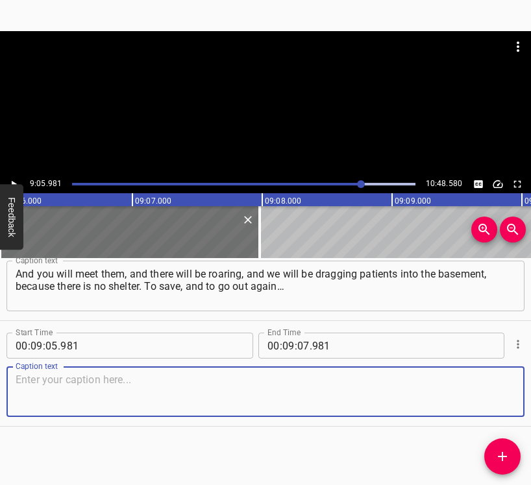
paste textarea "And to continue life in the simplest ways – through work, through kindergarten,…"
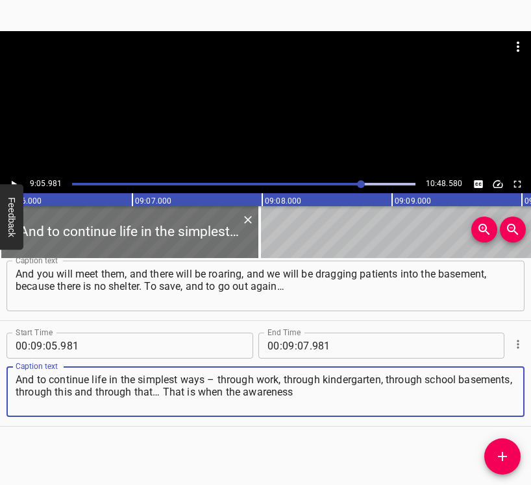
type textarea "And to continue life in the simplest ways – through work, through kindergarten,…"
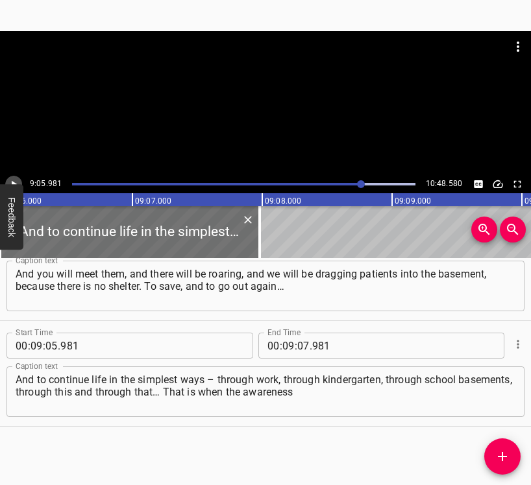
click at [14, 178] on icon "Play/Pause" at bounding box center [14, 184] width 12 height 12
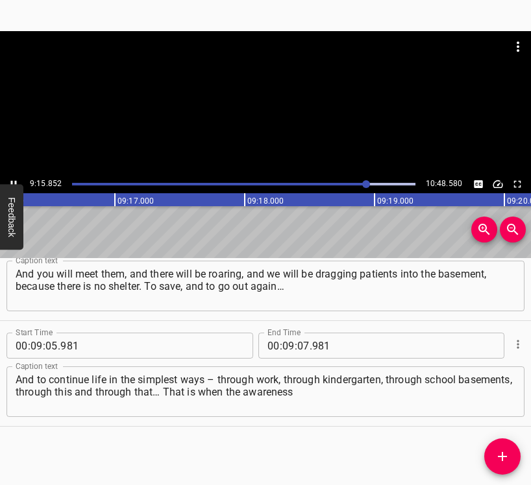
click at [10, 182] on icon "Play/Pause" at bounding box center [14, 184] width 12 height 12
click at [299, 346] on input "number" at bounding box center [303, 346] width 12 height 26
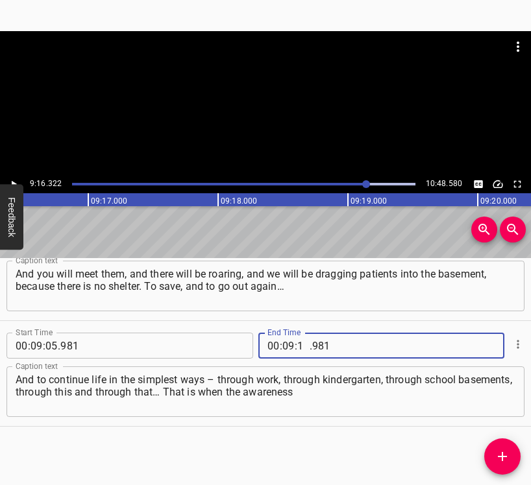
type input "16"
type input "322"
click at [496, 455] on icon "Add Cue" at bounding box center [503, 457] width 16 height 16
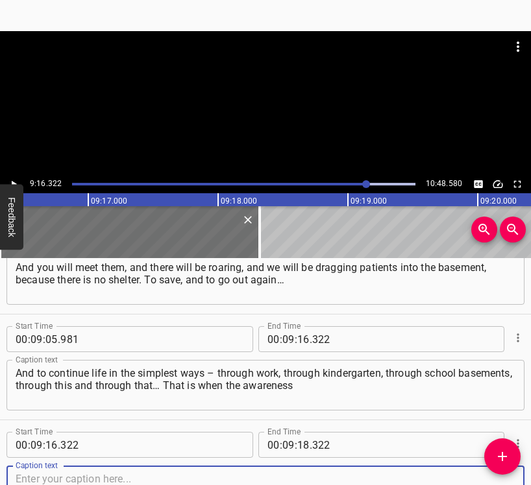
scroll to position [6393, 0]
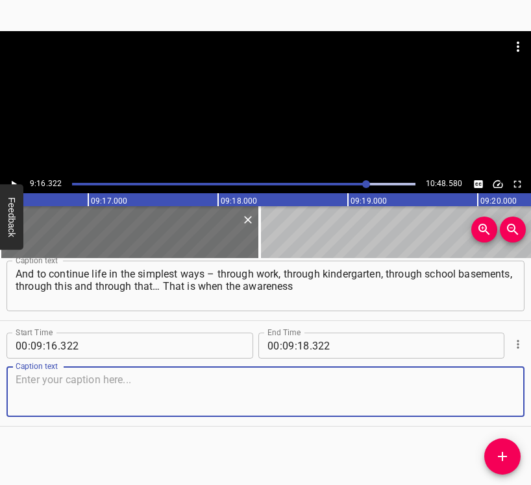
click at [469, 391] on textarea at bounding box center [266, 392] width 500 height 37
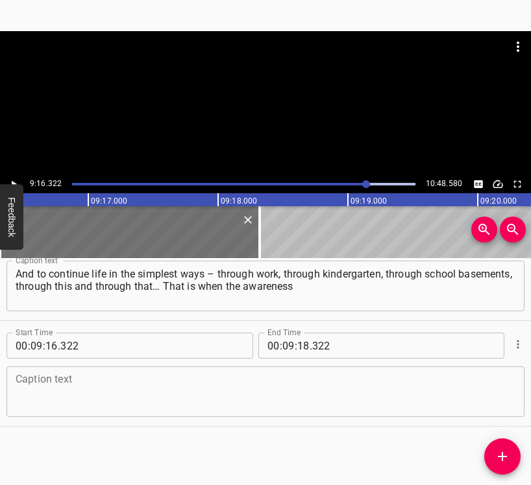
click at [176, 393] on textarea at bounding box center [266, 392] width 500 height 37
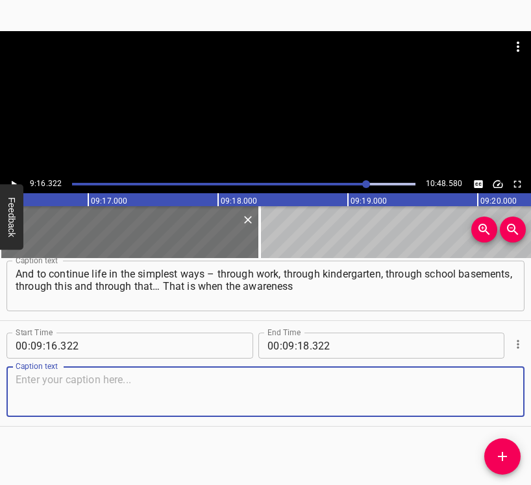
paste textarea "of all this happens, and you understand that it lasts not one year, not two, no…"
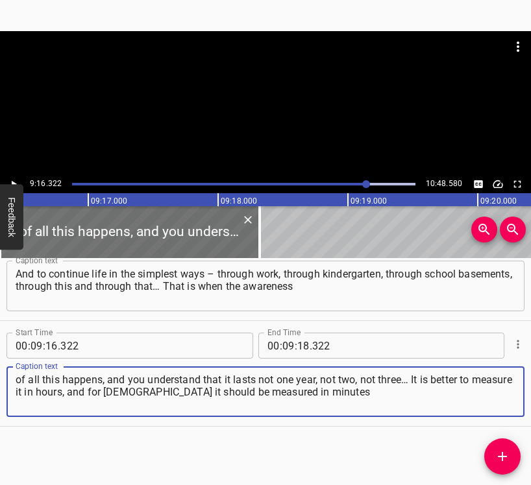
type textarea "of all this happens, and you understand that it lasts not one year, not two, no…"
click at [16, 184] on button "Feedback" at bounding box center [11, 217] width 23 height 66
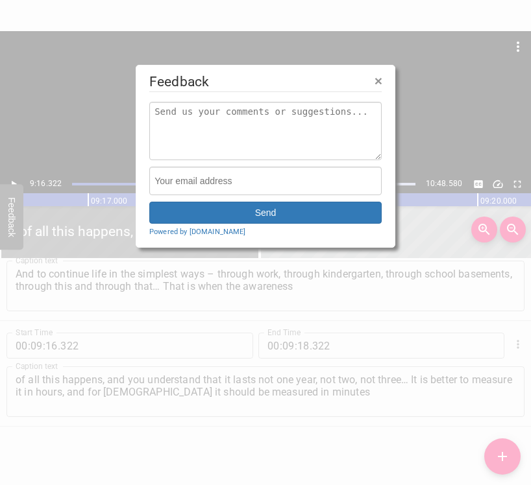
click at [14, 177] on div at bounding box center [265, 242] width 531 height 485
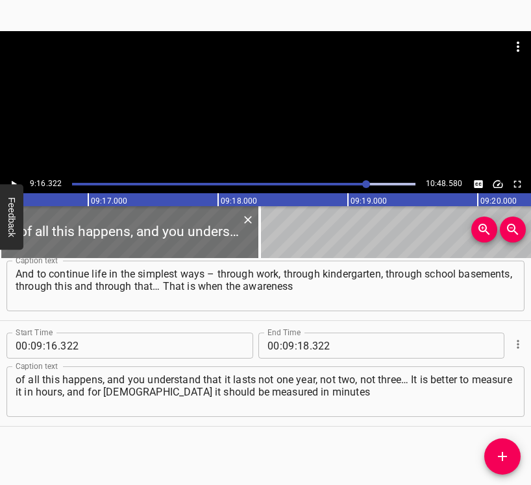
click at [14, 182] on icon "Play/Pause" at bounding box center [14, 184] width 12 height 12
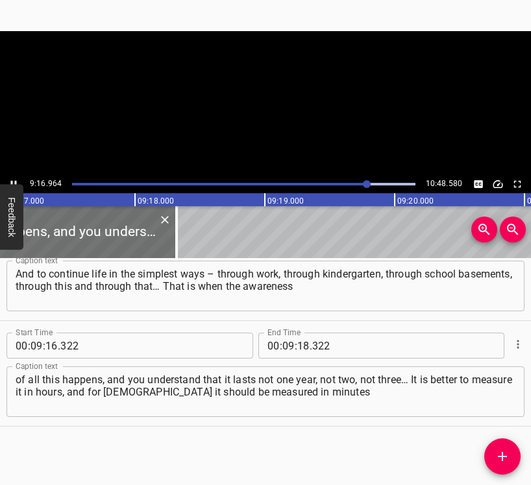
scroll to position [0, 72328]
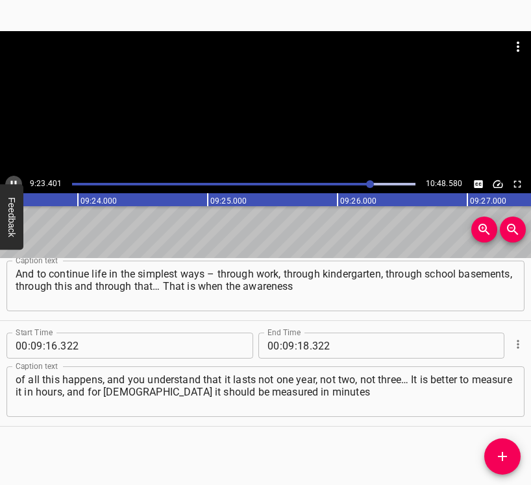
click at [8, 182] on icon "Play/Pause" at bounding box center [14, 184] width 12 height 12
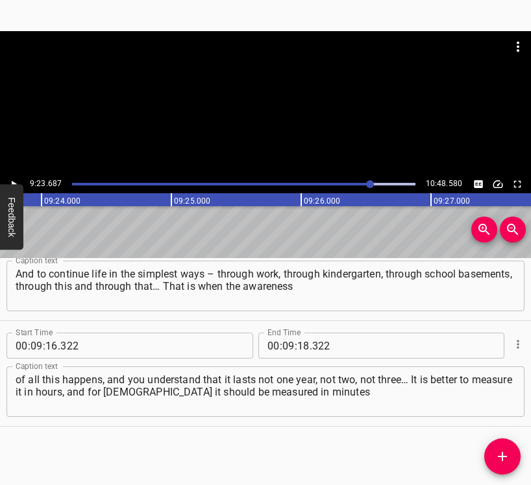
scroll to position [0, 73167]
click at [297, 343] on input "number" at bounding box center [303, 346] width 12 height 26
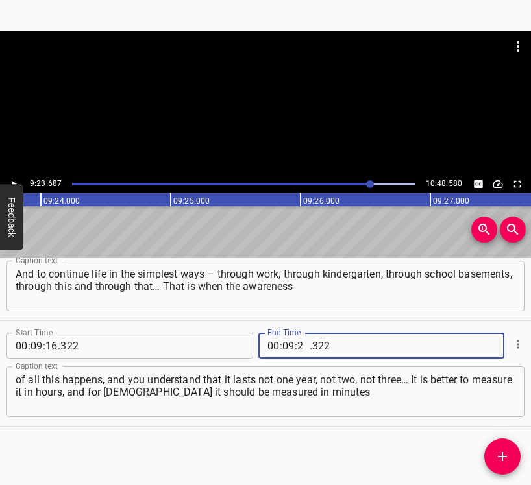
type input "23"
type input "687"
click at [505, 457] on icon "Add Cue" at bounding box center [502, 456] width 9 height 9
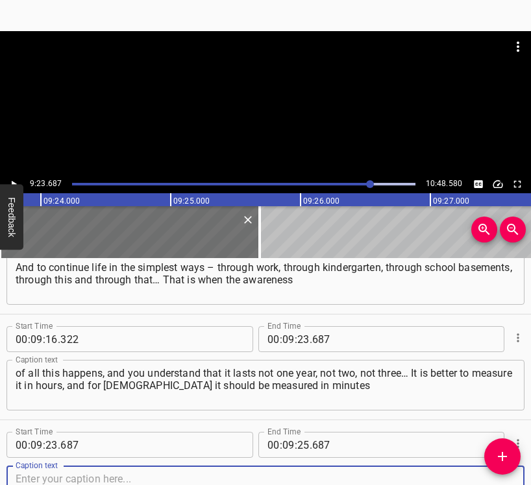
scroll to position [6498, 0]
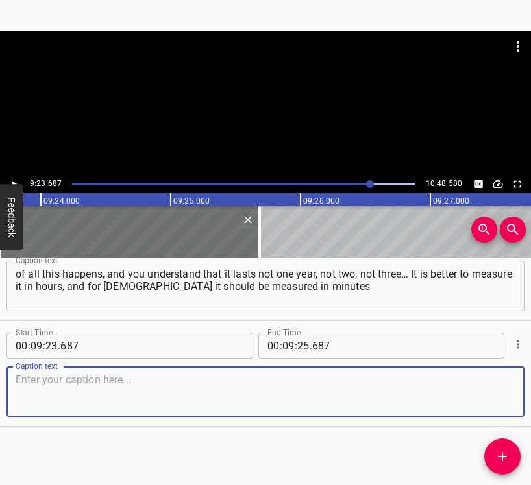
click at [482, 393] on textarea at bounding box center [266, 392] width 500 height 37
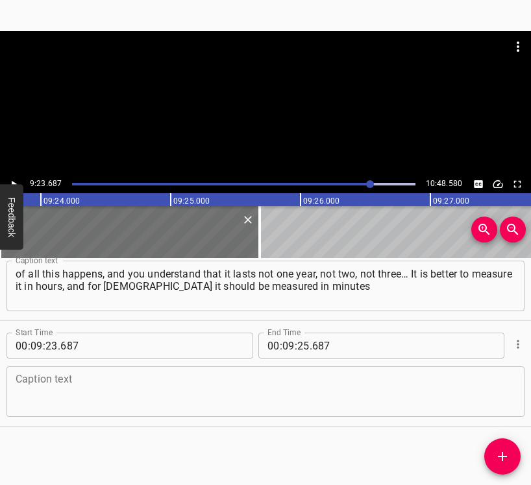
click at [347, 382] on textarea at bounding box center [266, 392] width 500 height 37
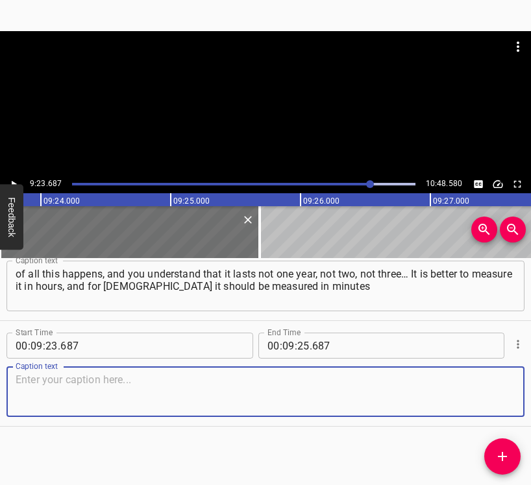
paste textarea "and seconds, just to realize: if you survived all this, then you can go through…"
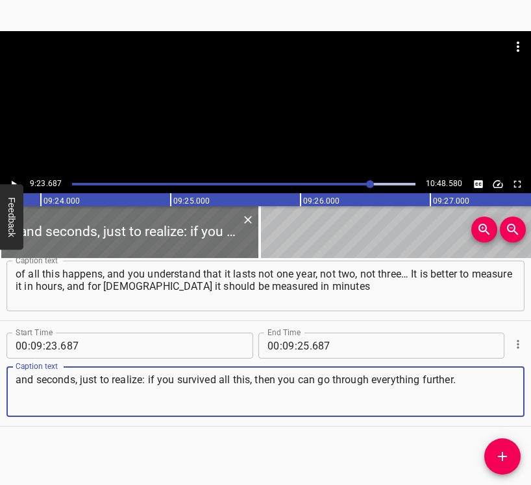
type textarea "and seconds, just to realize: if you survived all this, then you can go through…"
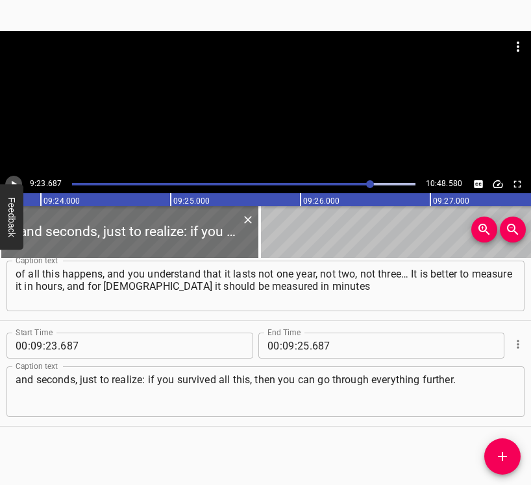
click at [16, 182] on icon "Play/Pause" at bounding box center [14, 184] width 12 height 12
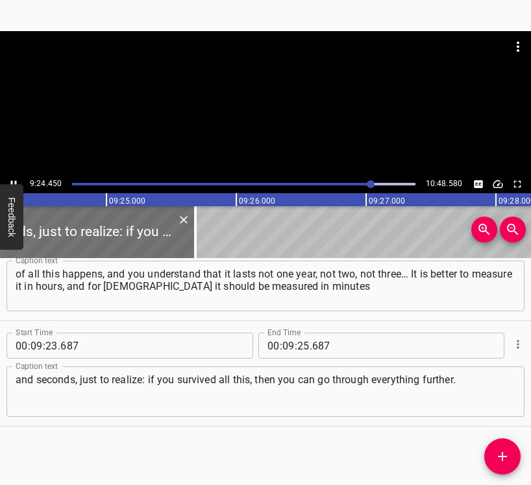
scroll to position [0, 73265]
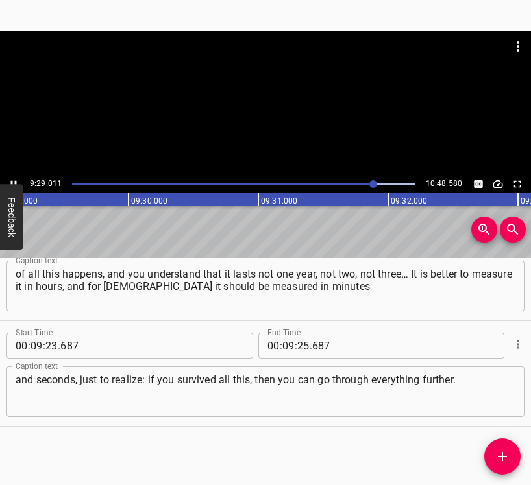
click at [15, 178] on button "Play/Pause" at bounding box center [13, 184] width 17 height 17
click at [298, 344] on input "number" at bounding box center [303, 346] width 12 height 26
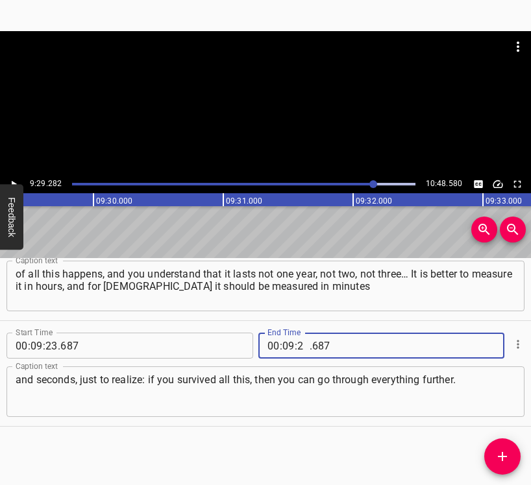
type input "29"
type input "282"
click at [504, 458] on icon "Add Cue" at bounding box center [502, 456] width 9 height 9
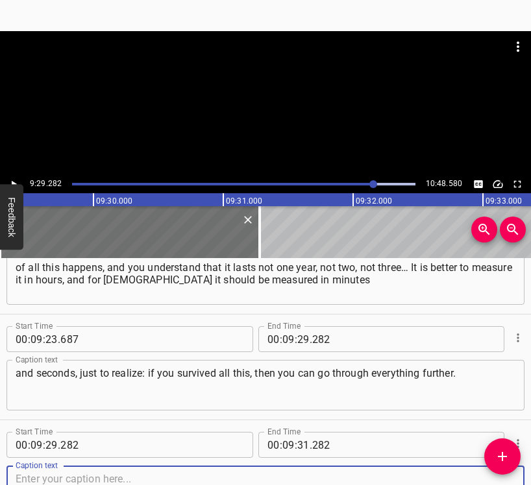
scroll to position [6604, 0]
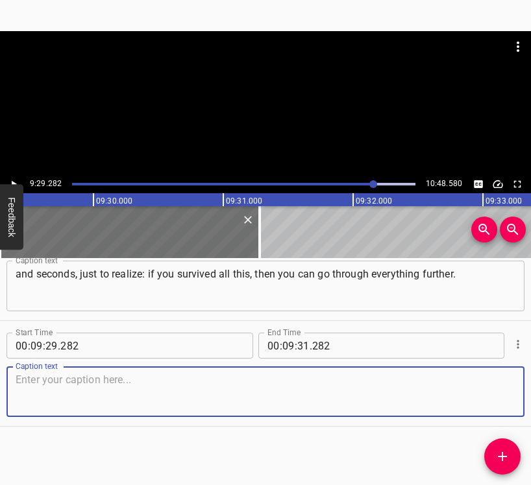
click at [493, 397] on textarea at bounding box center [266, 392] width 500 height 37
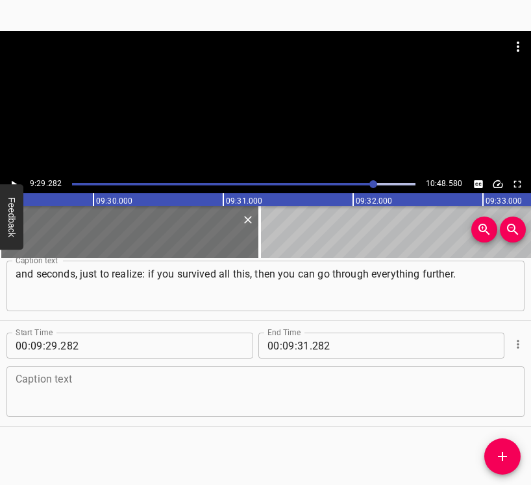
click at [59, 384] on textarea at bounding box center [266, 392] width 500 height 37
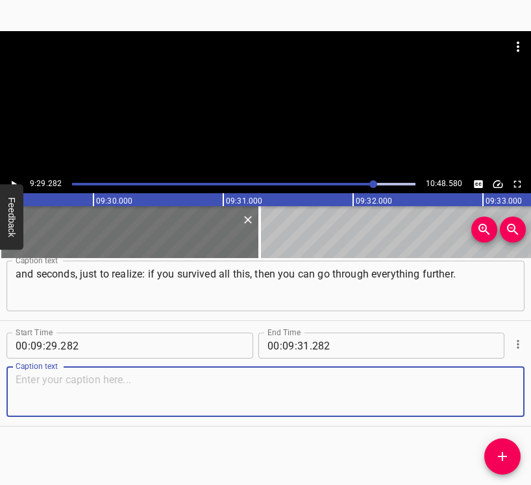
paste textarea "Each such story is pain we must remember. Pain the world must know and remember…"
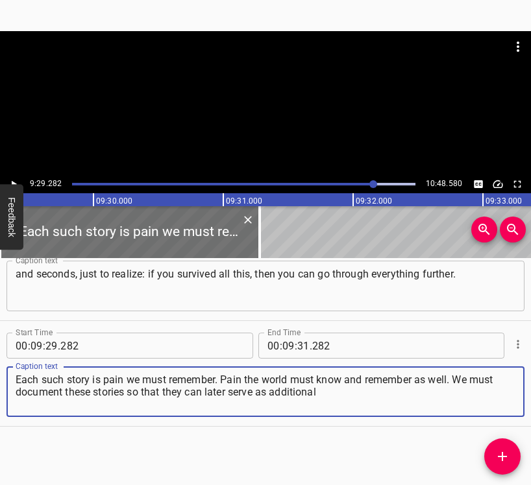
drag, startPoint x: 315, startPoint y: 395, endPoint x: -1, endPoint y: 373, distance: 316.2
click at [0, 373] on html "Caption Editor Batch Transcribe Login Sign Up Privacy Contact 9:29.282 10:48.58…" at bounding box center [265, 242] width 531 height 485
paste textarea
type textarea "Each such story is pain we must remember. Pain the world must know and remember…"
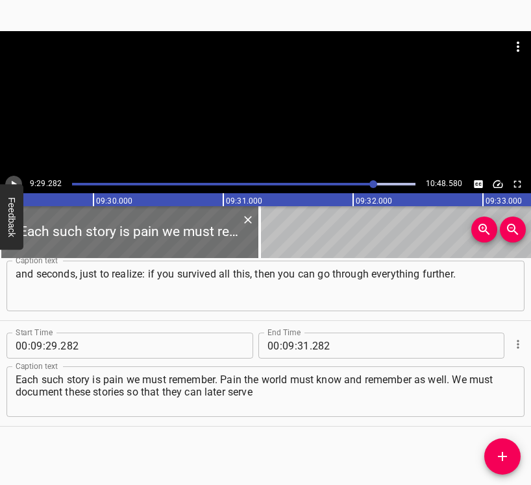
click at [12, 180] on icon "Play/Pause" at bounding box center [14, 184] width 12 height 12
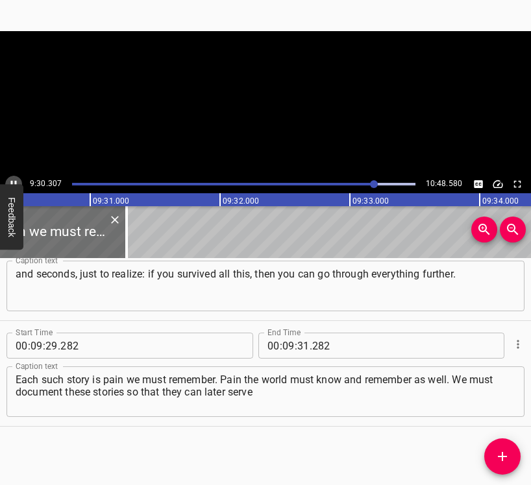
click at [12, 180] on icon "Play/Pause" at bounding box center [14, 184] width 12 height 12
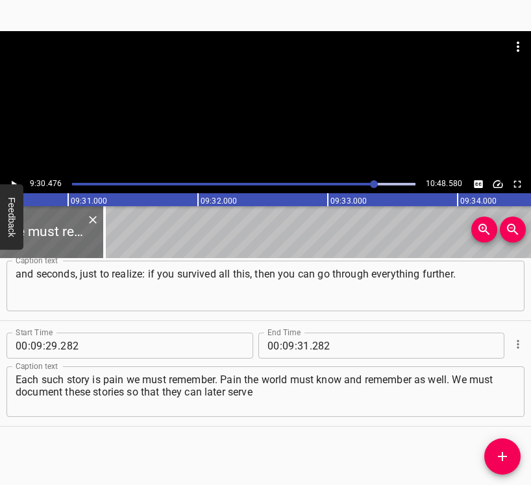
click at [12, 180] on icon "Play/Pause" at bounding box center [14, 184] width 12 height 12
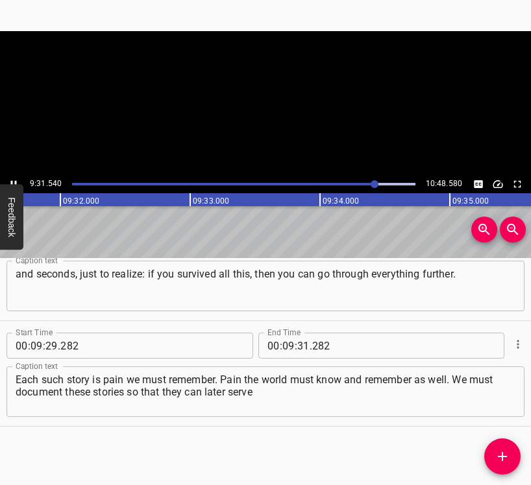
click at [12, 180] on icon "Play/Pause" at bounding box center [14, 184] width 12 height 12
click at [511, 343] on icon "Cue Options" at bounding box center [517, 344] width 13 height 13
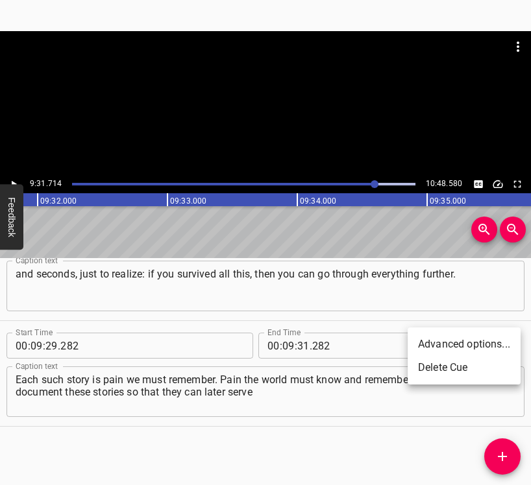
click at [454, 368] on li "Delete Cue" at bounding box center [464, 367] width 113 height 23
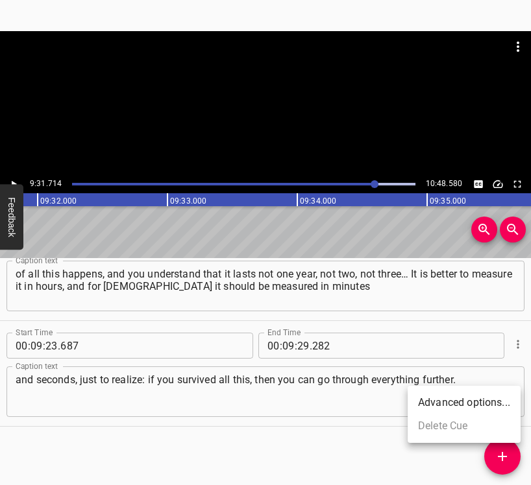
scroll to position [6498, 0]
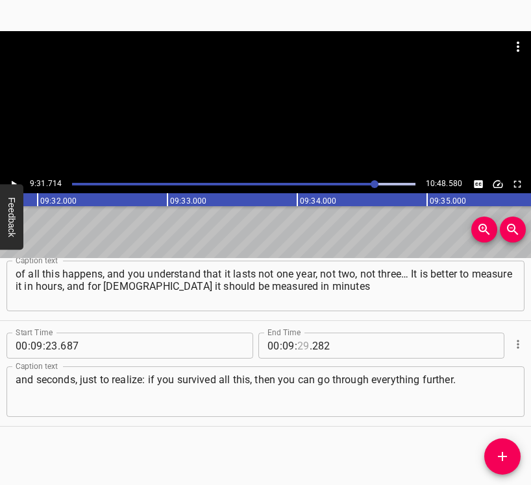
click at [300, 345] on input "number" at bounding box center [303, 346] width 12 height 26
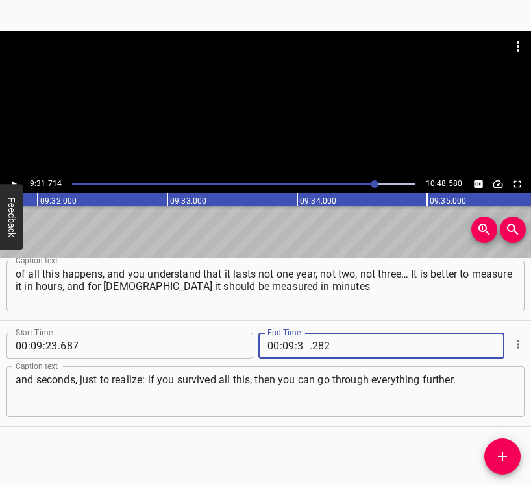
type input "31"
type input "714"
click at [499, 459] on icon "Add Cue" at bounding box center [503, 457] width 16 height 16
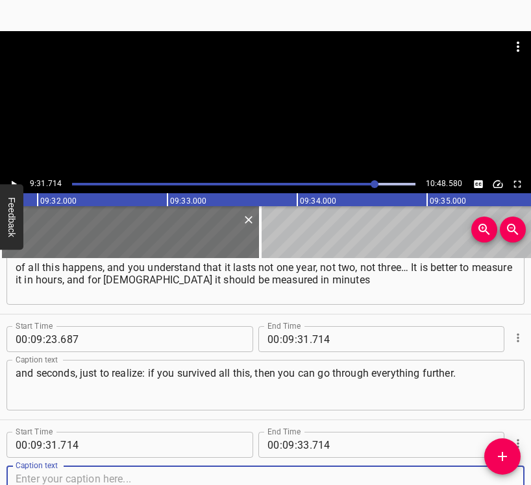
scroll to position [6604, 0]
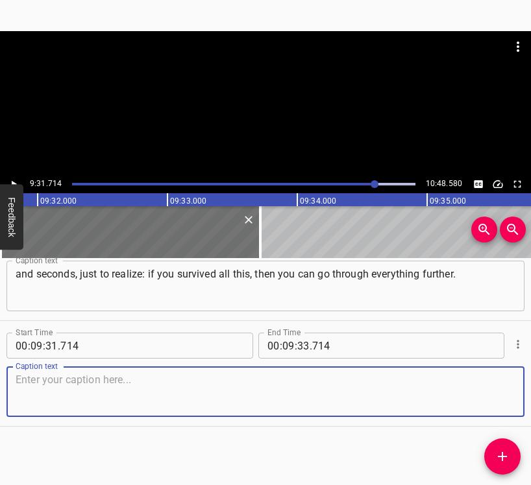
click at [485, 403] on textarea at bounding box center [266, 392] width 500 height 37
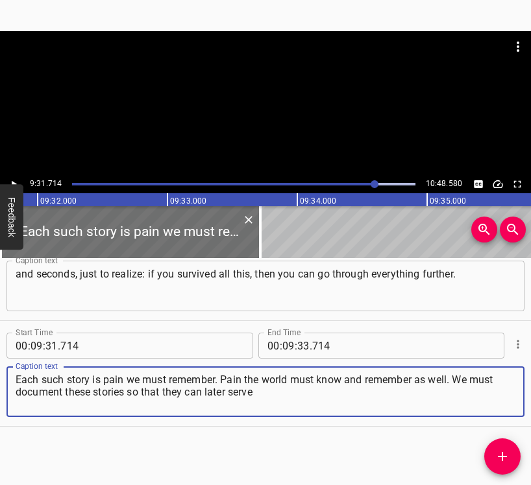
type textarea "Each such story is pain we must remember. Pain the world must know and remember…"
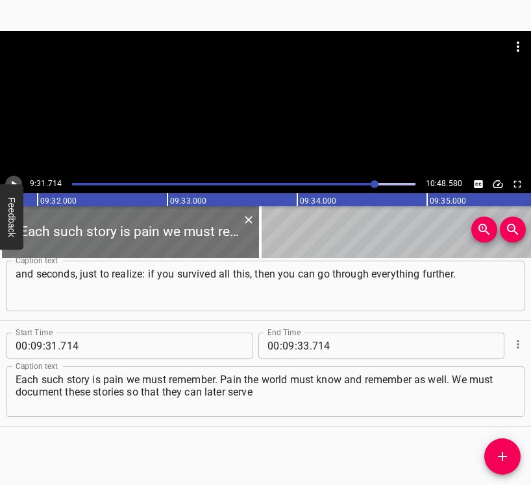
click at [12, 180] on button "Play/Pause" at bounding box center [13, 184] width 17 height 17
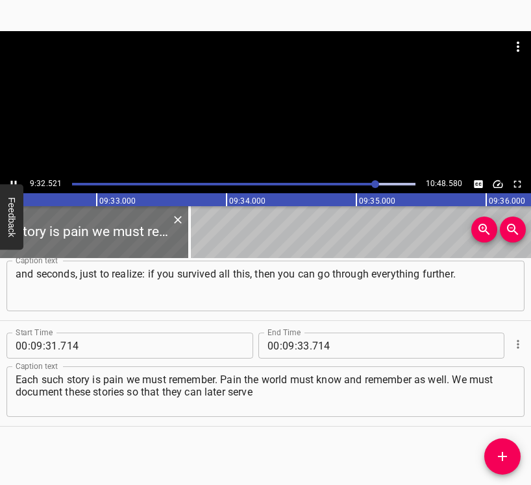
scroll to position [0, 74313]
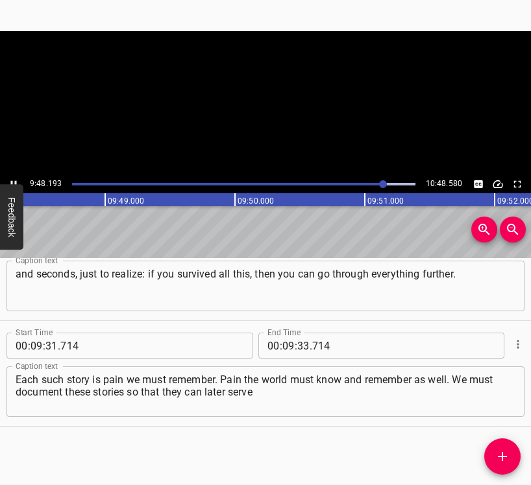
click at [16, 179] on icon "Play/Pause" at bounding box center [14, 184] width 12 height 12
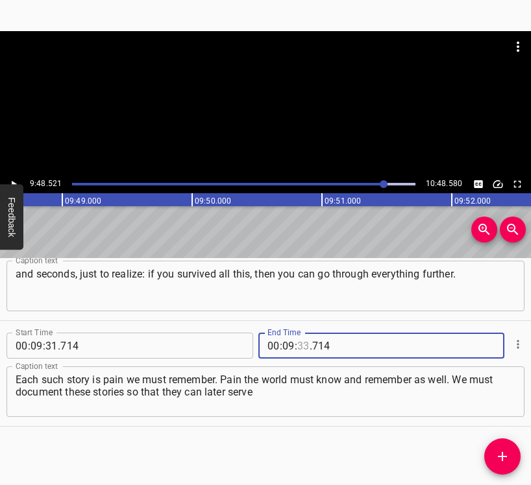
click at [301, 350] on input "number" at bounding box center [303, 346] width 12 height 26
type input "48"
type input "521"
click at [504, 454] on icon "Add Cue" at bounding box center [503, 457] width 16 height 16
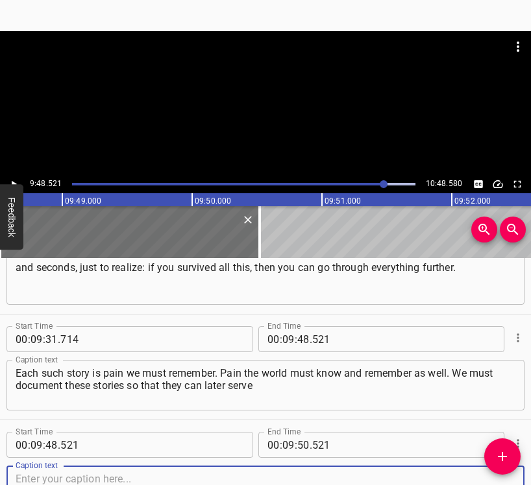
scroll to position [6710, 0]
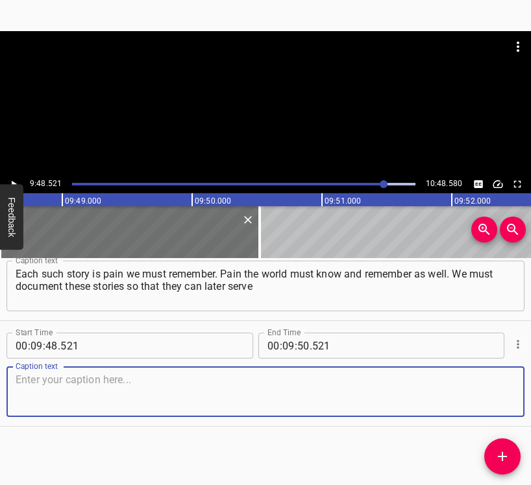
click at [495, 400] on textarea at bounding box center [266, 392] width 500 height 37
click at [34, 378] on textarea at bounding box center [266, 392] width 500 height 37
paste textarea "as additional evidence in the process in [GEOGRAPHIC_DATA] against russia for t…"
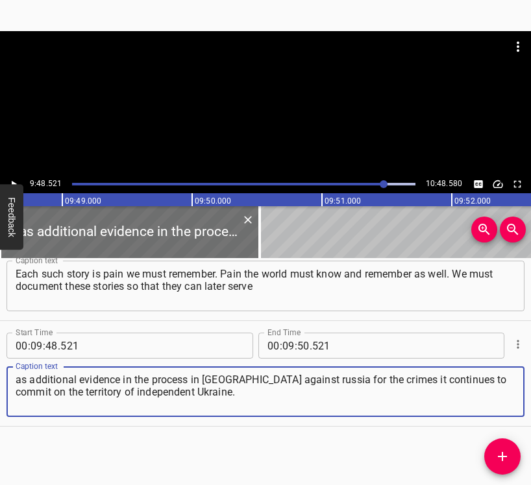
type textarea "as additional evidence in the process in [GEOGRAPHIC_DATA] against russia for t…"
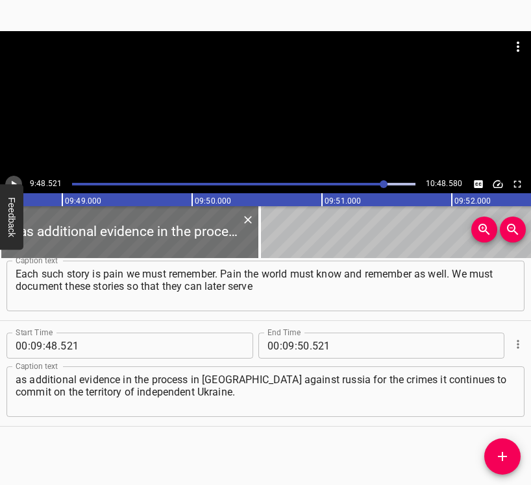
click at [10, 180] on icon "Play/Pause" at bounding box center [14, 184] width 12 height 12
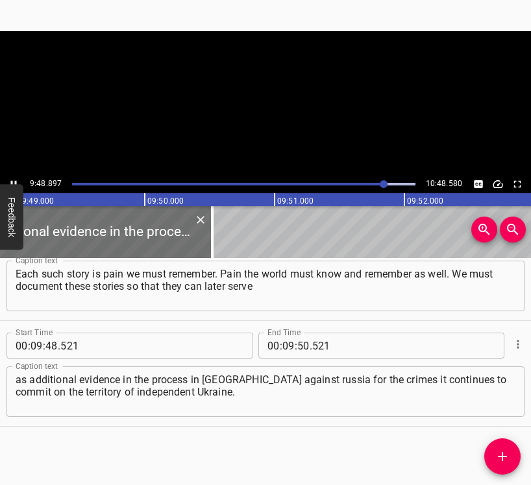
scroll to position [0, 76471]
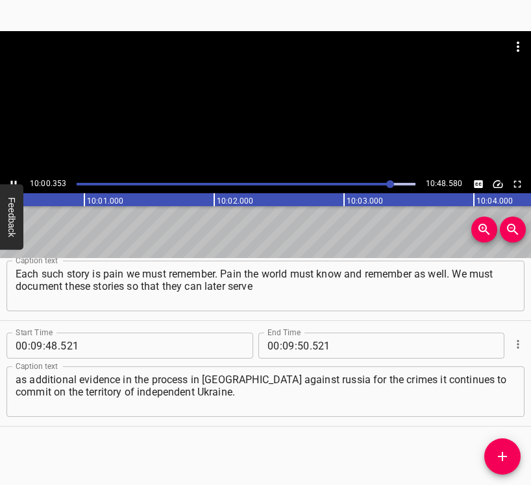
click at [15, 178] on button "Play/Pause" at bounding box center [13, 184] width 17 height 17
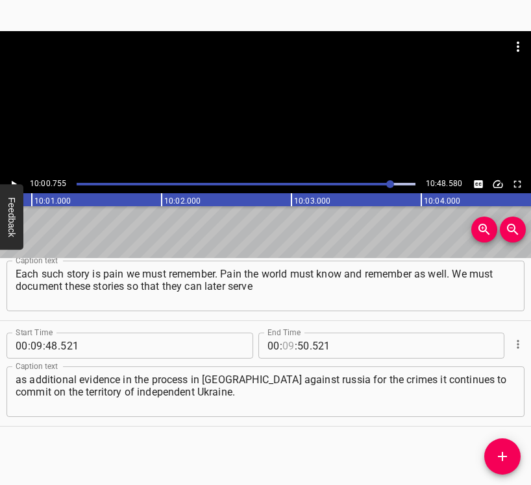
click at [282, 349] on input "number" at bounding box center [288, 346] width 12 height 26
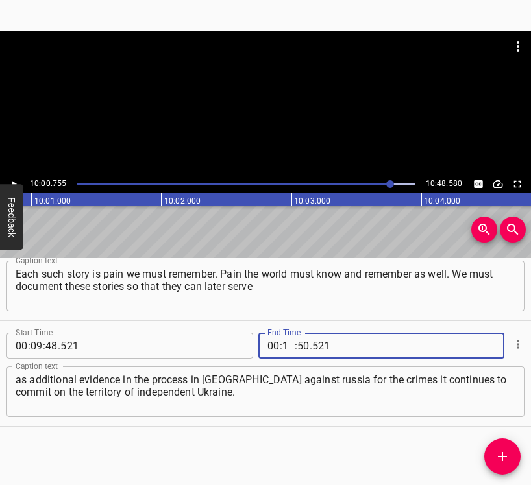
type input "10"
type input "00"
type input "755"
click at [509, 450] on icon "Add Cue" at bounding box center [503, 457] width 16 height 16
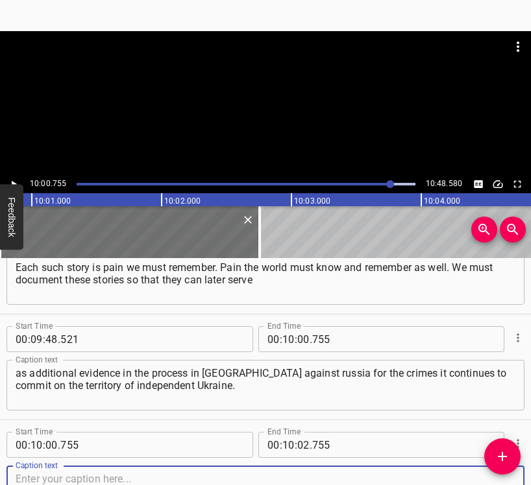
scroll to position [6816, 0]
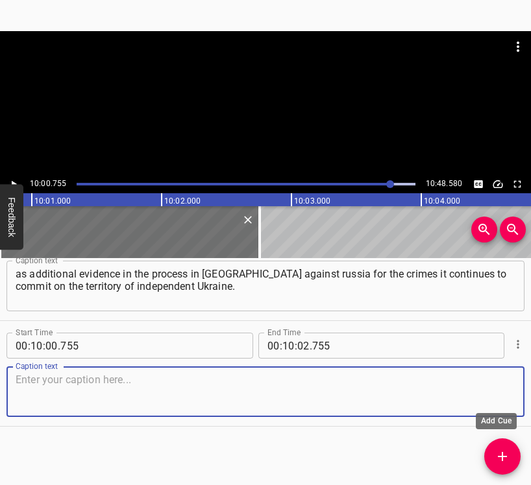
click at [471, 374] on textarea at bounding box center [266, 392] width 500 height 37
click at [484, 391] on textarea at bounding box center [266, 392] width 500 height 37
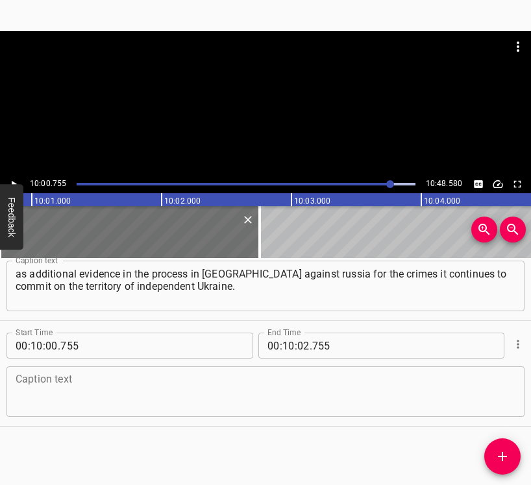
click at [218, 400] on textarea at bounding box center [266, 392] width 500 height 37
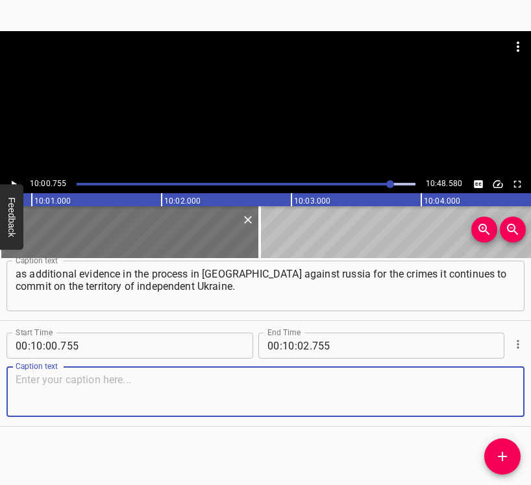
paste textarea "This story will certainly be included in the world’s largest online archive of …"
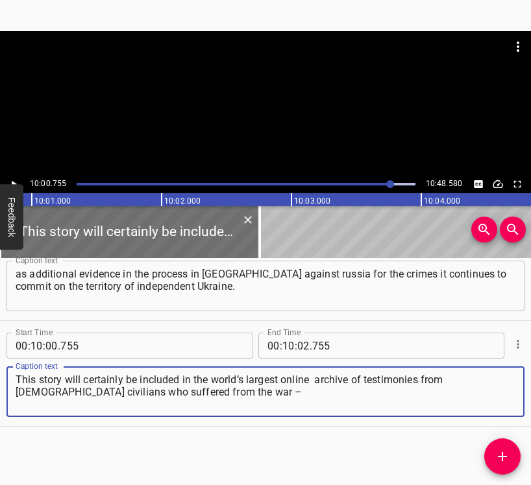
type textarea "This story will certainly be included in the world’s largest online archive of …"
click at [10, 179] on icon "Play/Pause" at bounding box center [14, 184] width 12 height 12
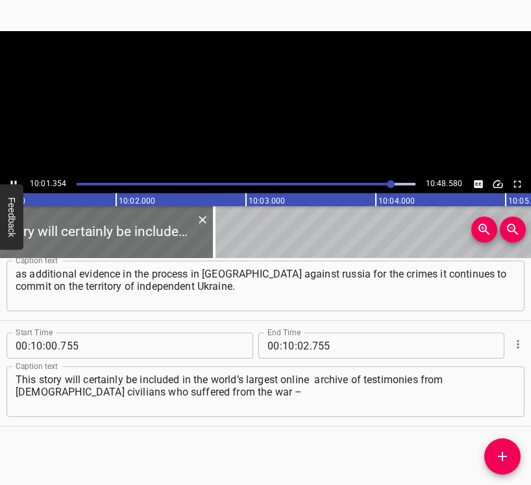
scroll to position [0, 78050]
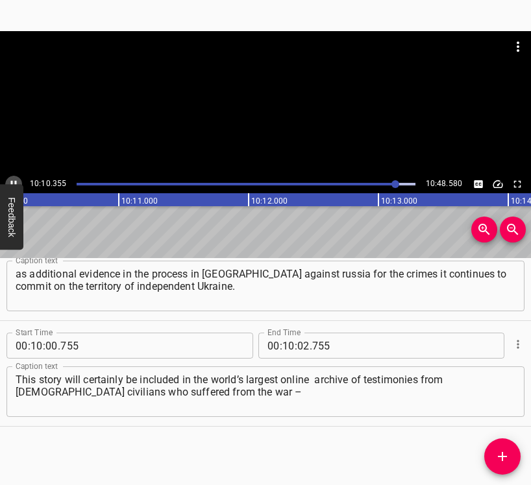
click at [12, 180] on icon "Play/Pause" at bounding box center [14, 184] width 12 height 12
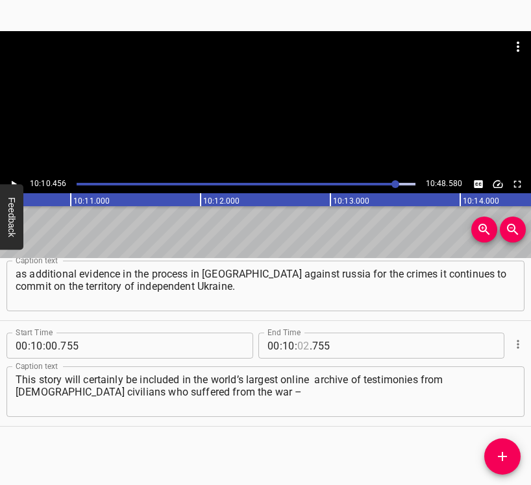
click at [297, 349] on input "number" at bounding box center [303, 346] width 12 height 26
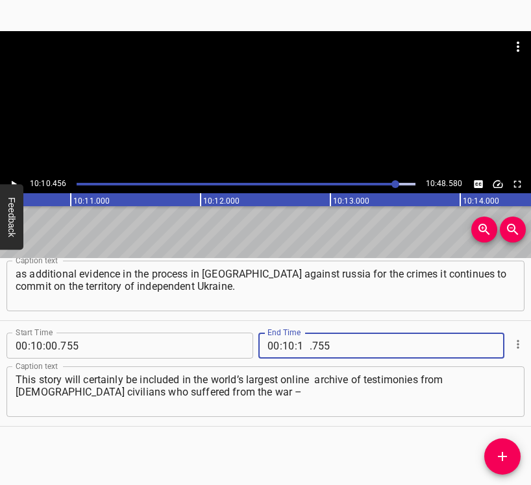
type input "10"
type input "456"
click at [505, 457] on icon "Add Cue" at bounding box center [502, 456] width 9 height 9
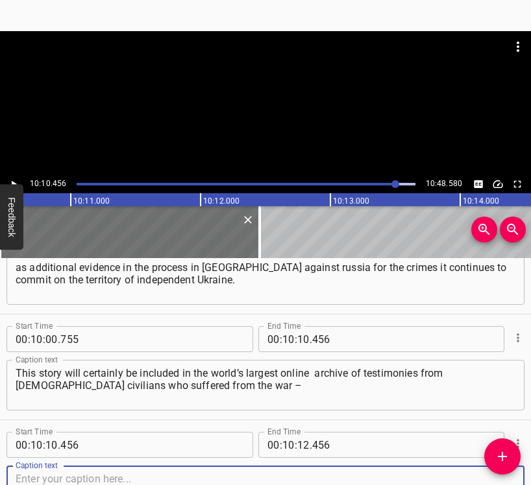
scroll to position [6922, 0]
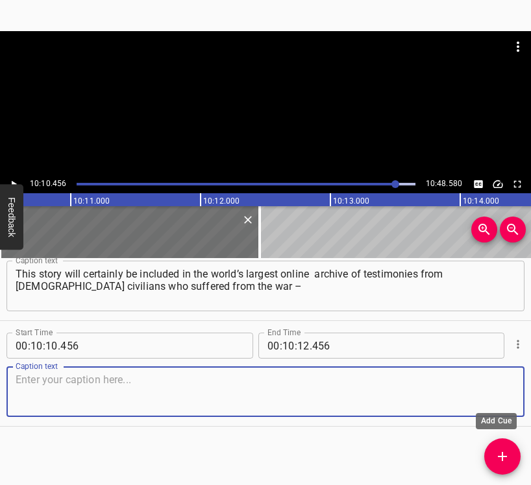
click at [498, 399] on textarea at bounding box center [266, 392] width 500 height 37
click at [116, 396] on textarea at bounding box center [266, 392] width 500 height 37
paste textarea "Museum of Civilian Voices founded by the [PERSON_NAME] Foundation. If you also …"
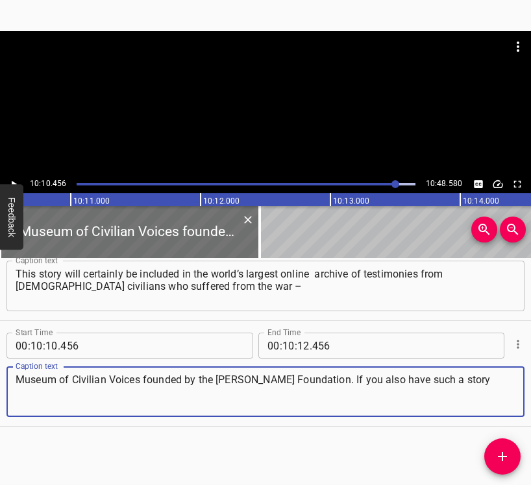
type textarea "Museum of Civilian Voices founded by the [PERSON_NAME] Foundation. If you also …"
click at [12, 182] on icon "Play/Pause" at bounding box center [14, 184] width 5 height 7
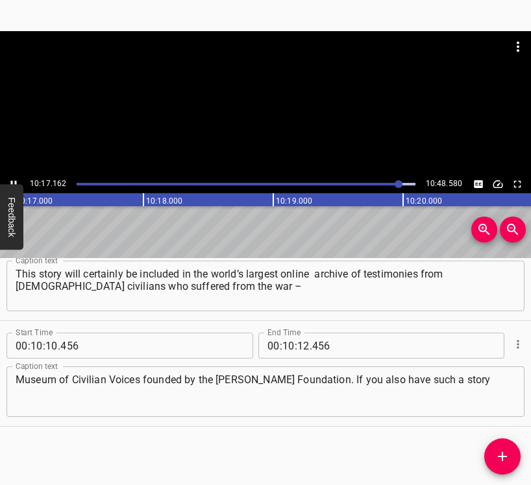
click at [11, 180] on icon "Play/Pause" at bounding box center [14, 184] width 12 height 12
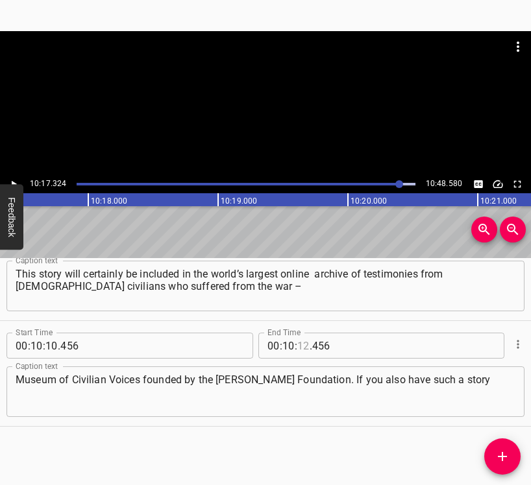
click at [299, 345] on input "number" at bounding box center [303, 346] width 12 height 26
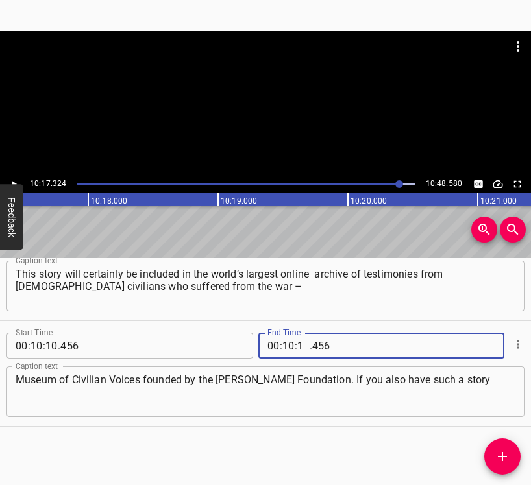
type input "17"
type input "324"
click at [509, 452] on icon "Add Cue" at bounding box center [503, 457] width 16 height 16
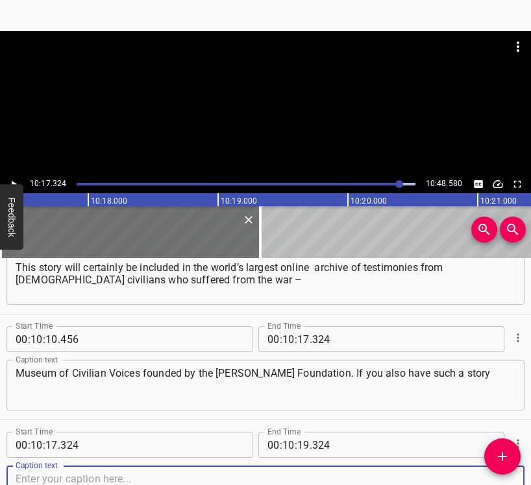
scroll to position [7027, 0]
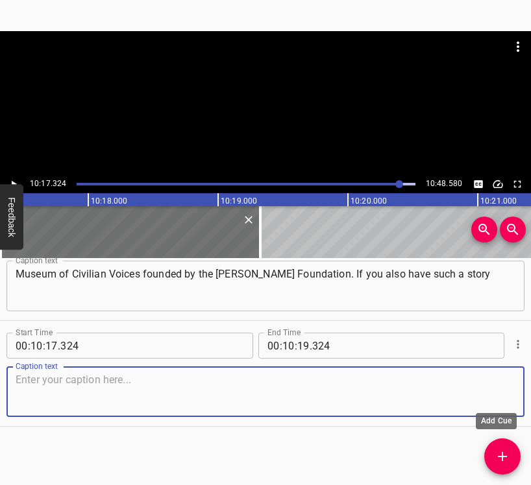
click at [487, 396] on textarea at bounding box center [266, 392] width 500 height 37
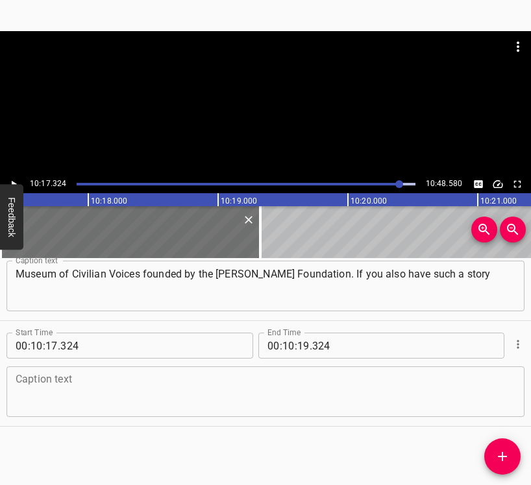
click at [38, 387] on textarea at bounding box center [266, 392] width 500 height 37
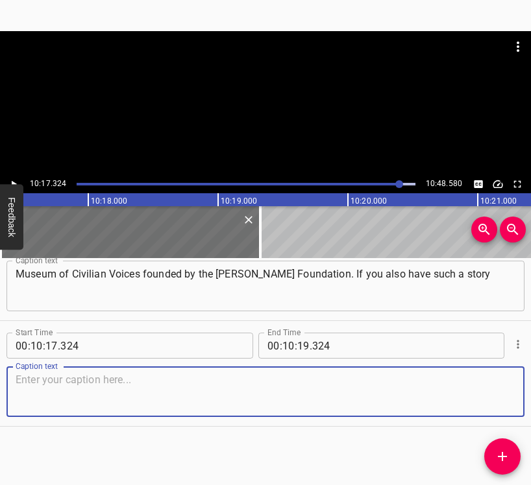
paste textarea "and are ready to share it, or a story about your loved ones or relatives, you c…"
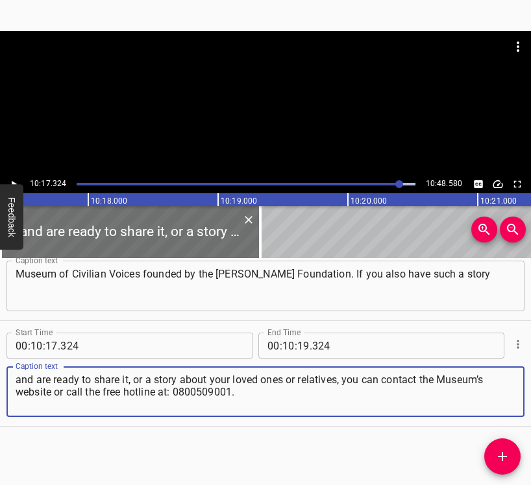
type textarea "and are ready to share it, or a story about your loved ones or relatives, you c…"
click at [14, 180] on icon "Play/Pause" at bounding box center [14, 184] width 12 height 12
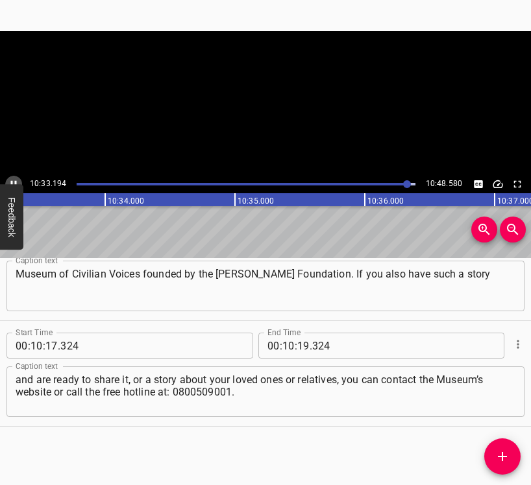
click at [14, 180] on icon "Play/Pause" at bounding box center [14, 184] width 12 height 12
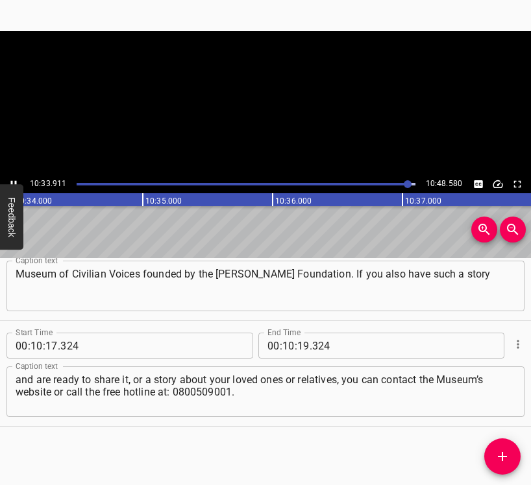
click at [14, 180] on icon "Play/Pause" at bounding box center [14, 184] width 12 height 12
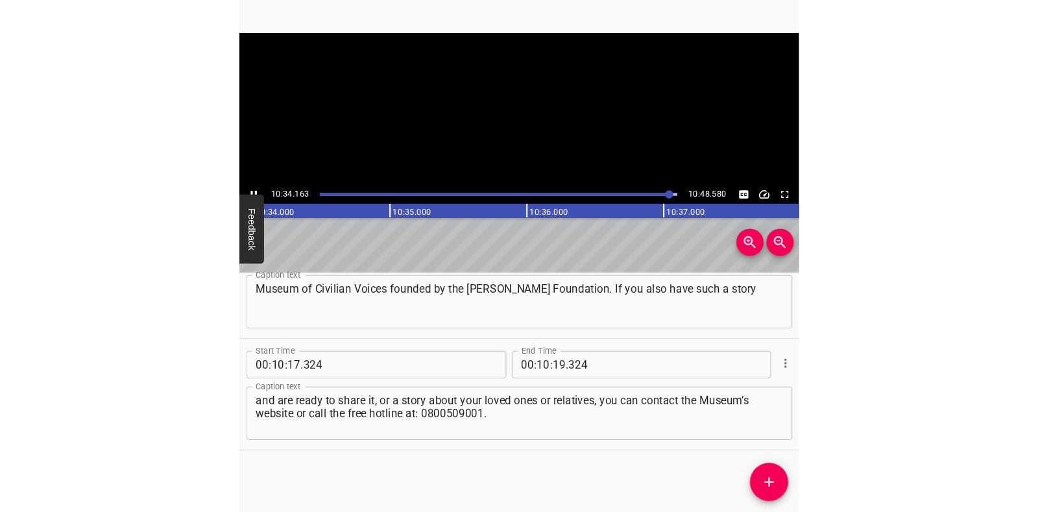
scroll to position [0, 82318]
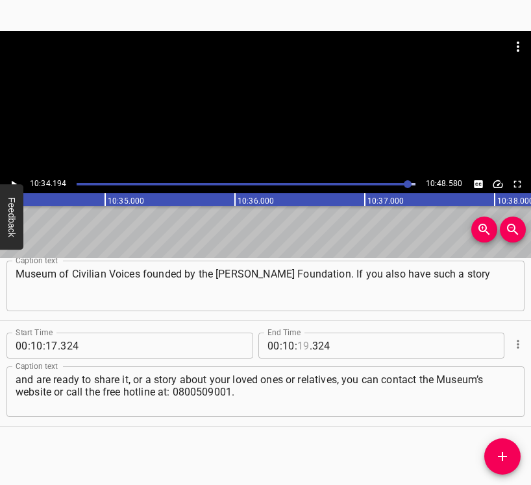
click at [298, 347] on input "number" at bounding box center [303, 346] width 12 height 26
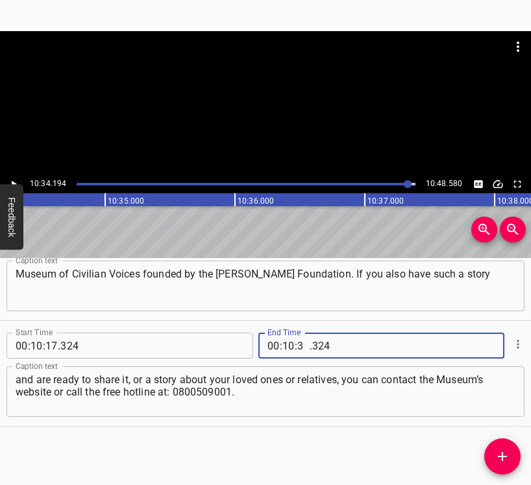
type input "34"
type input "194"
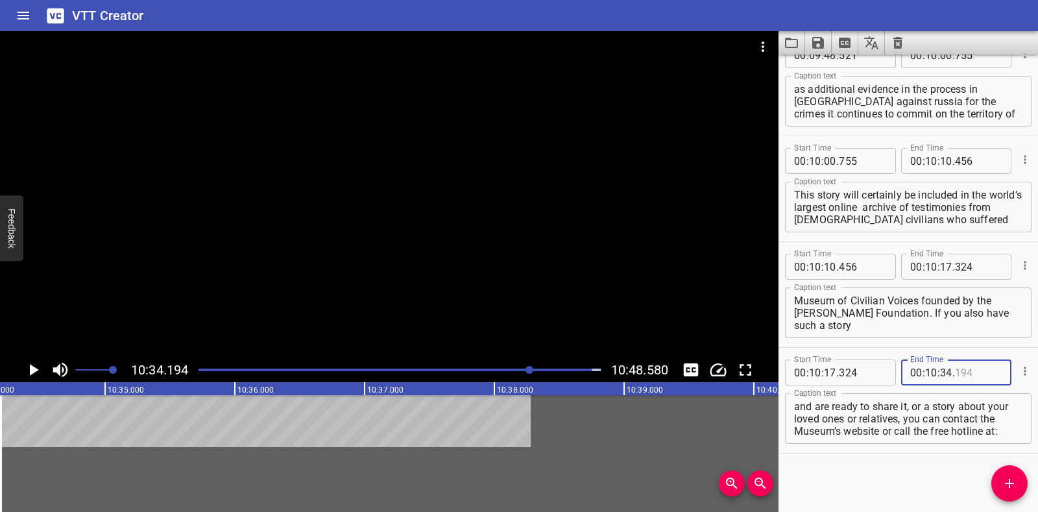
scroll to position [6797, 0]
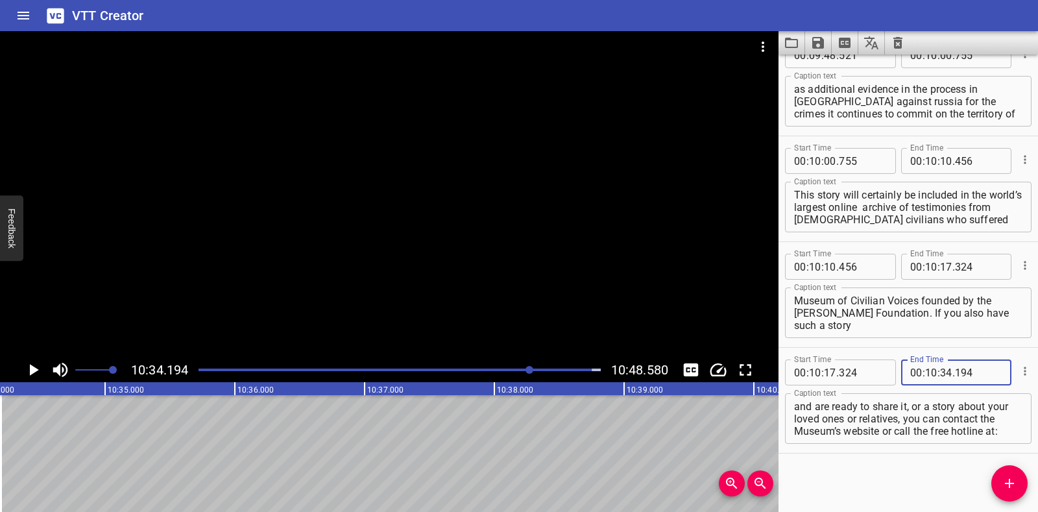
type input "194"
click at [29, 371] on icon "Play/Pause" at bounding box center [32, 369] width 19 height 19
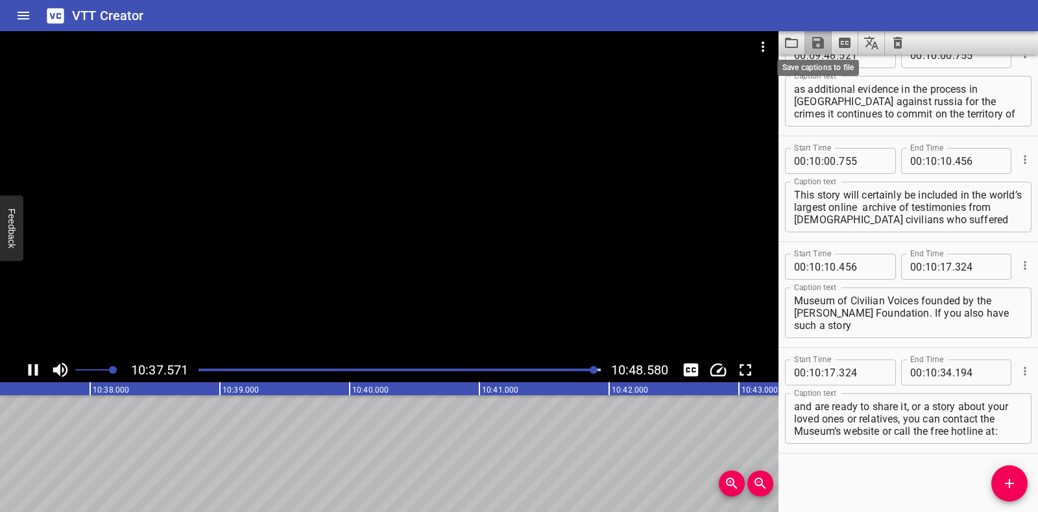
scroll to position [0, 82757]
click at [530, 41] on icon "Save captions to file" at bounding box center [819, 43] width 12 height 12
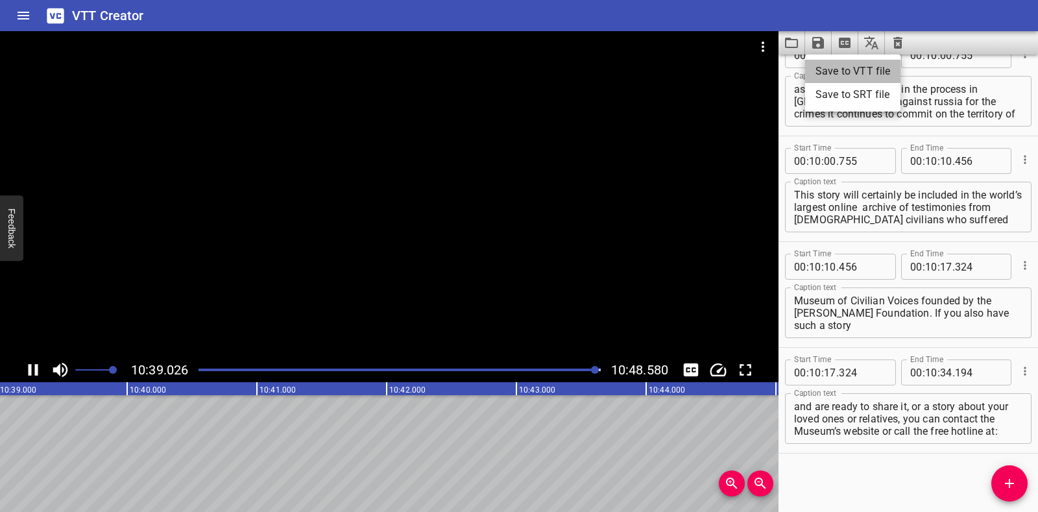
click at [530, 66] on li "Save to VTT file" at bounding box center [852, 71] width 95 height 23
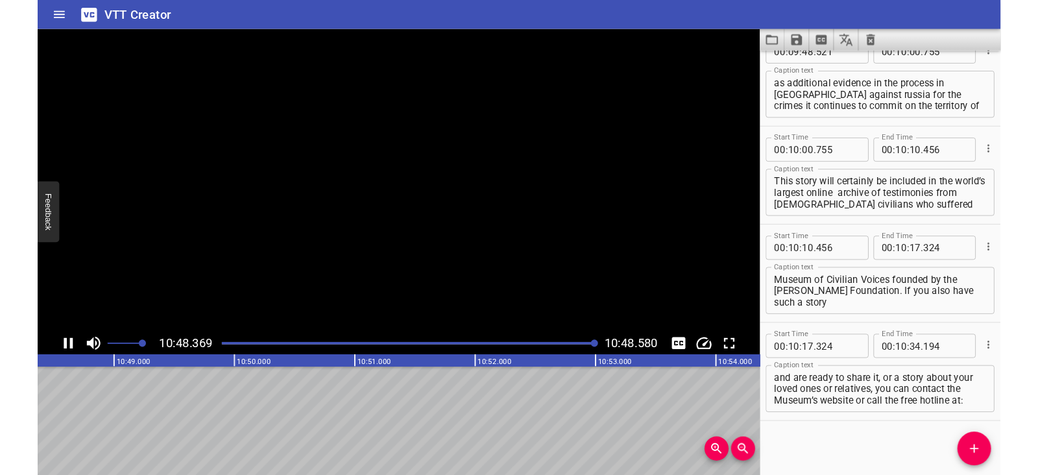
scroll to position [0, 84185]
